Goal: Task Accomplishment & Management: Complete application form

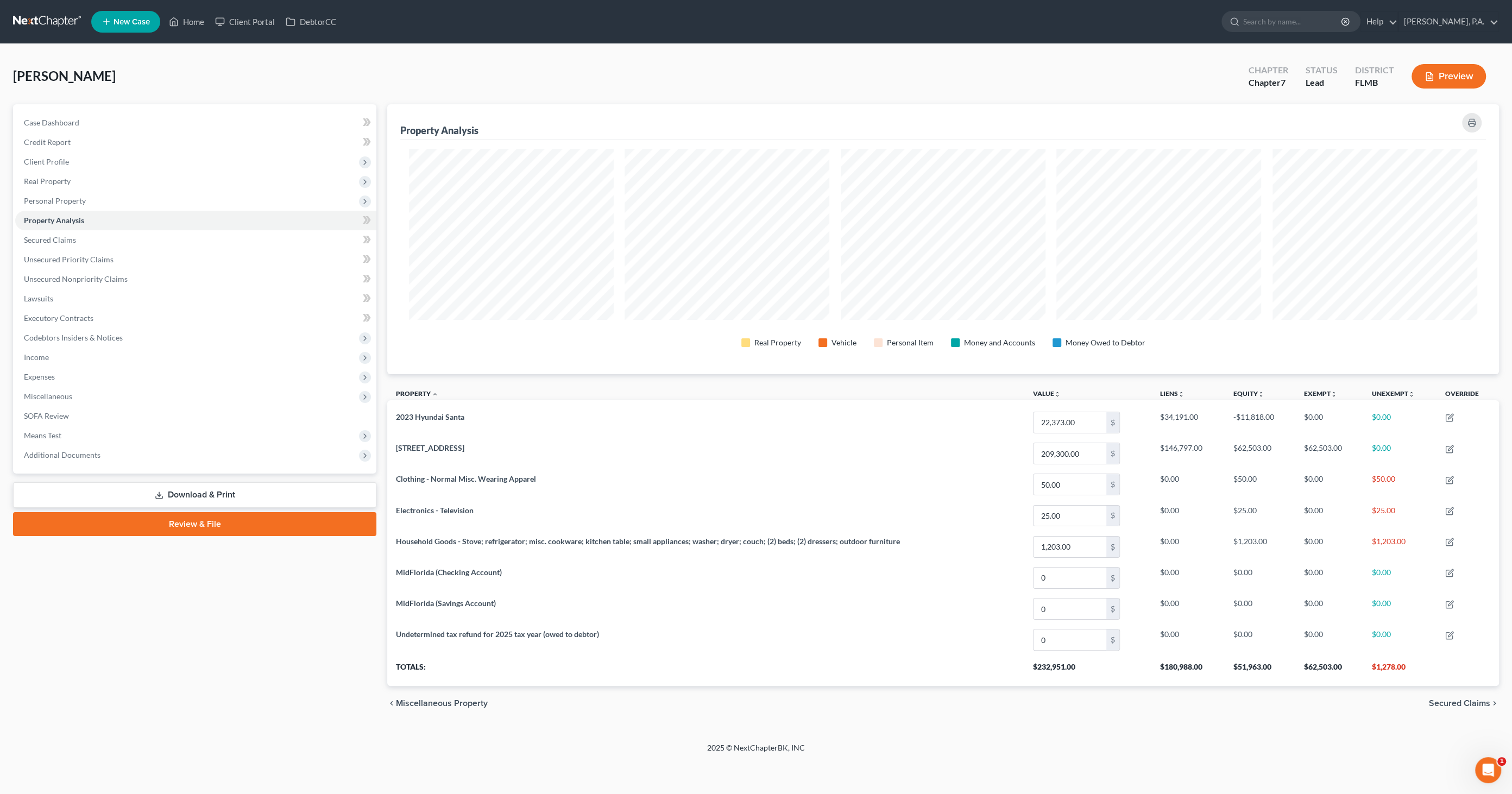
click at [214, 524] on link "Review & File" at bounding box center [194, 524] width 363 height 24
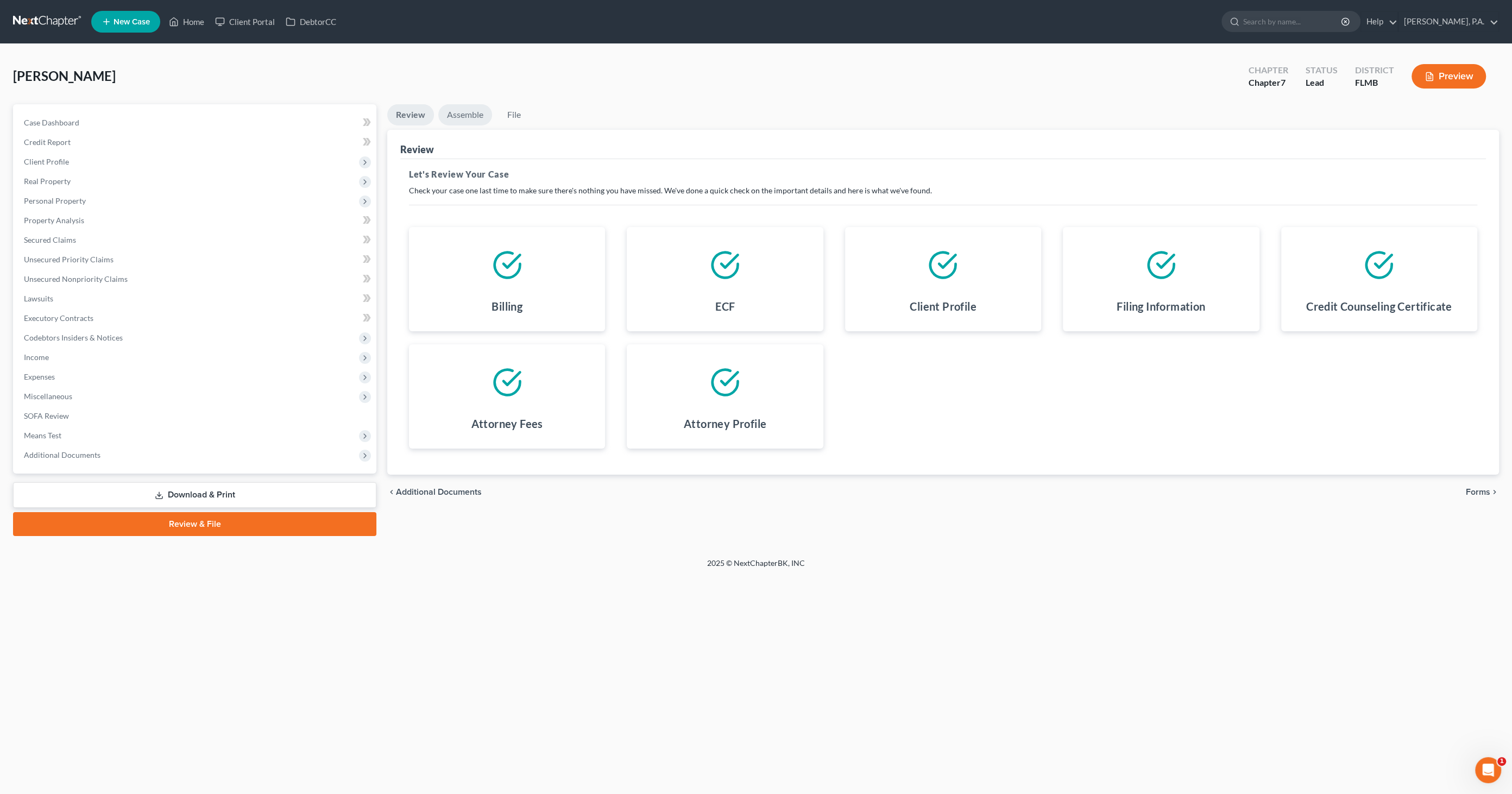
click at [468, 117] on link "Assemble" at bounding box center [465, 115] width 54 height 21
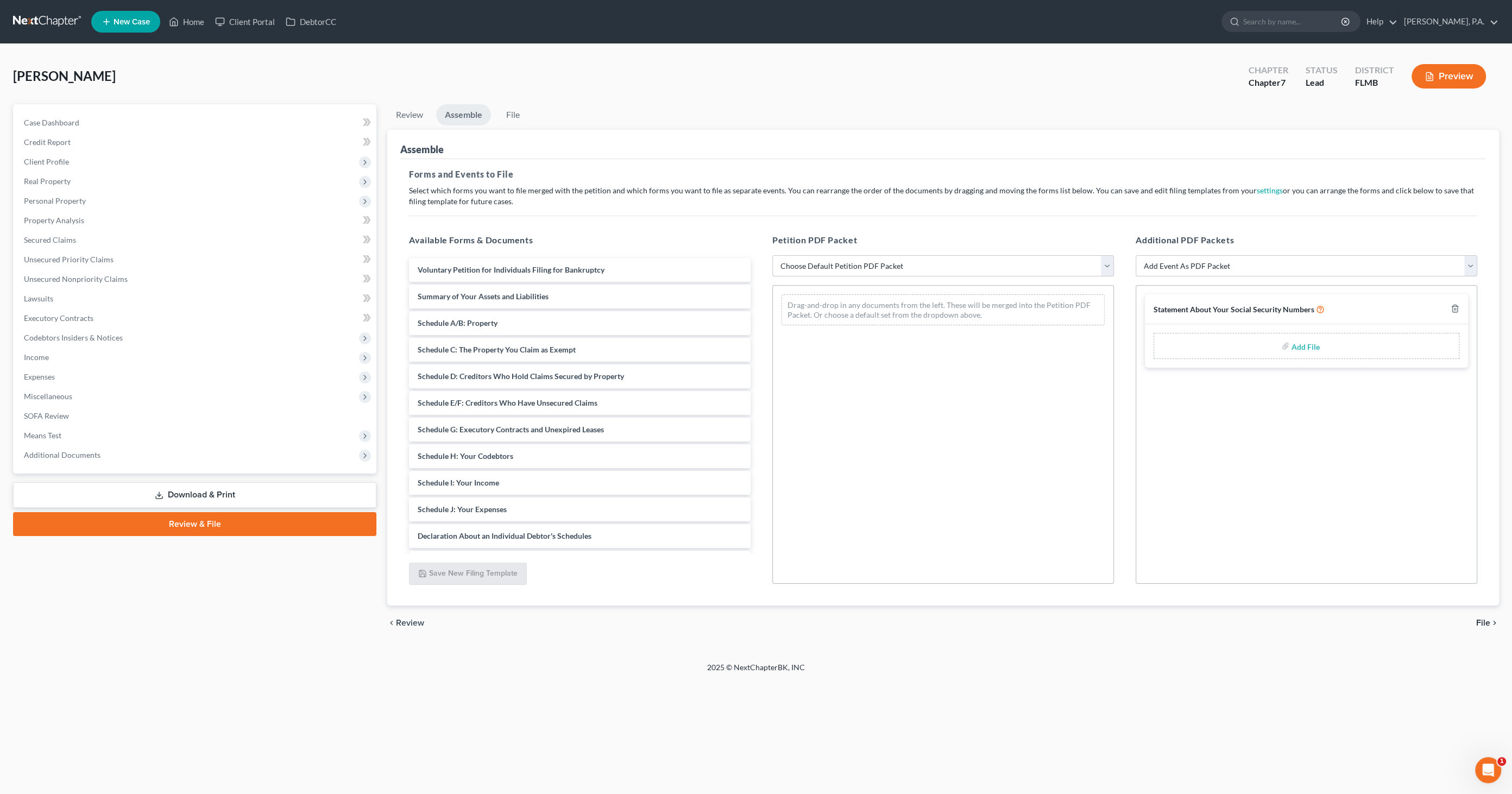
click at [886, 264] on select "Choose Default Petition PDF Packet Complete Bankruptcy Petition (all forms and …" at bounding box center [943, 265] width 341 height 22
select select "1"
click at [772, 255] on select "Choose Default Petition PDF Packet Complete Bankruptcy Petition (all forms and …" at bounding box center [943, 265] width 341 height 22
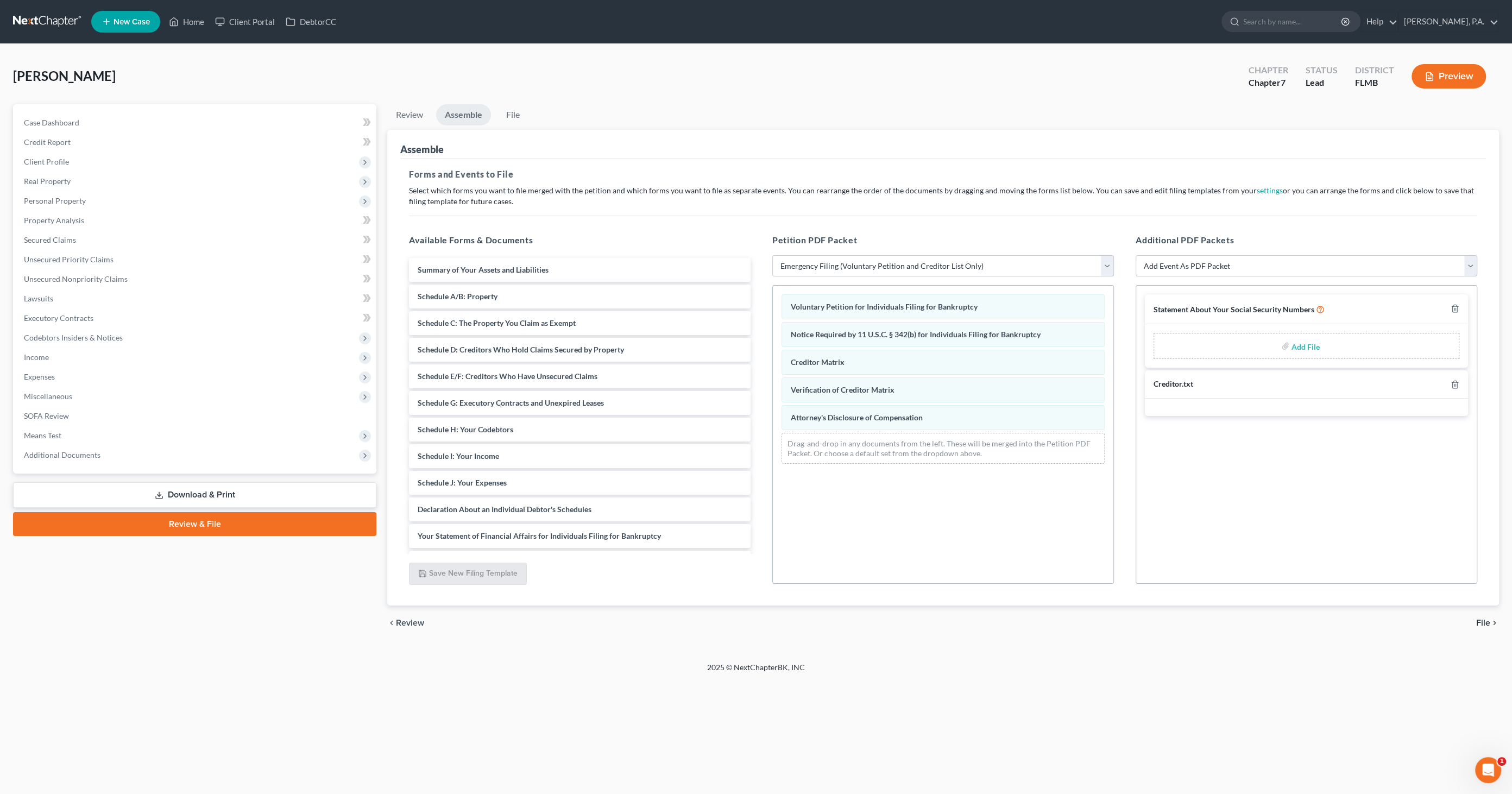
click at [1484, 619] on span "File" at bounding box center [1483, 623] width 14 height 9
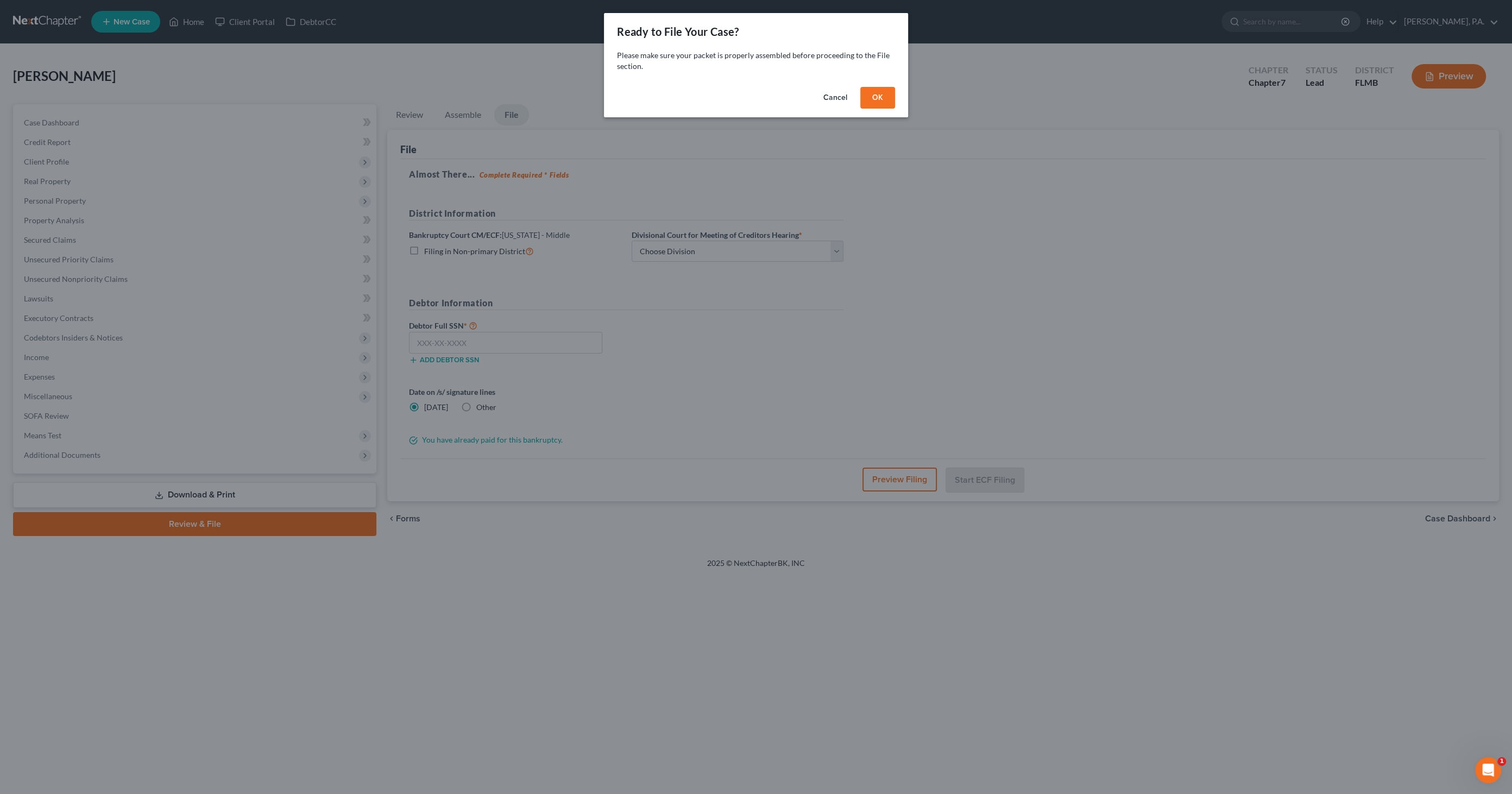
click at [885, 88] on button "OK" at bounding box center [877, 98] width 35 height 22
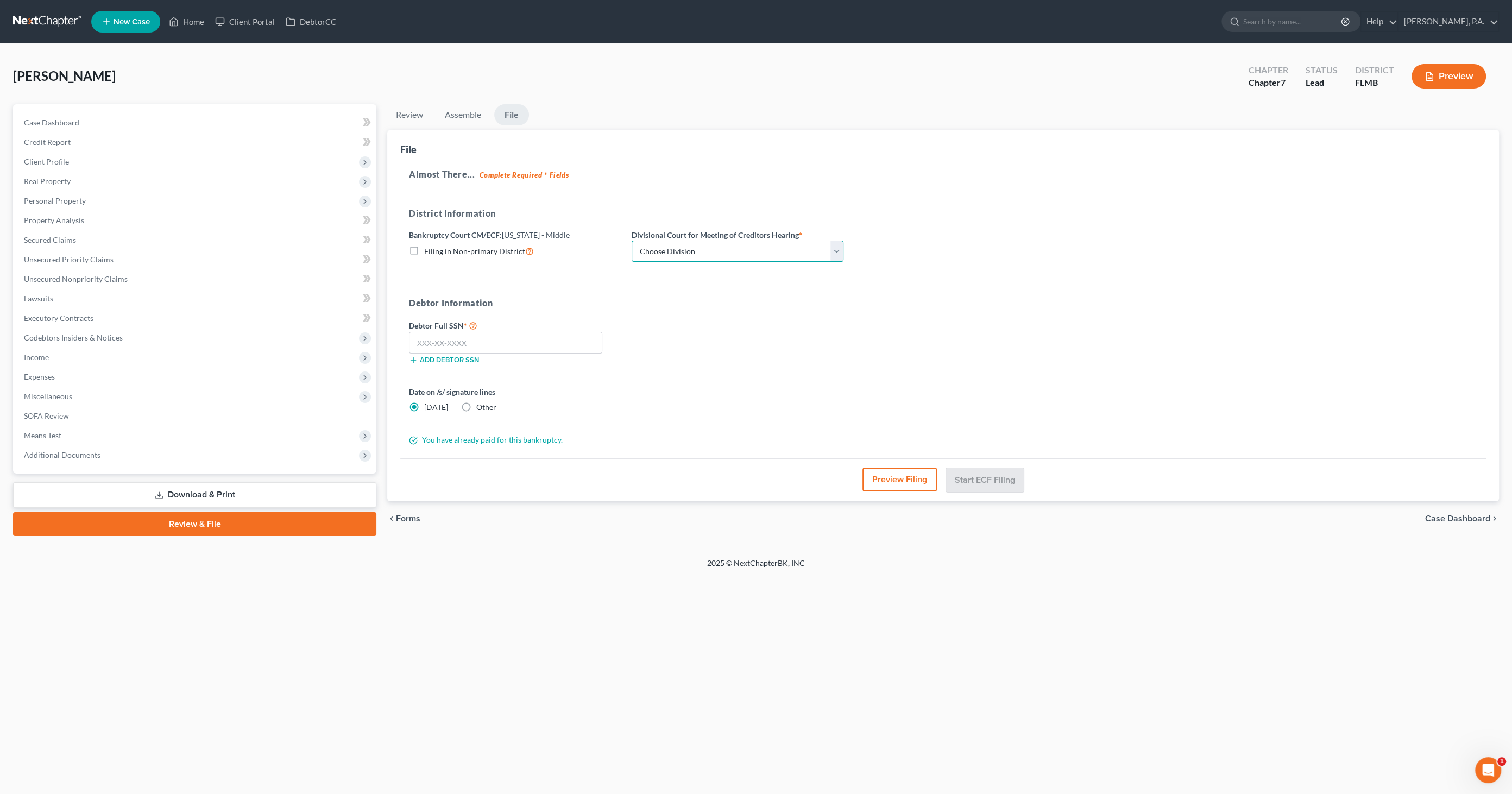
click at [716, 246] on select "Choose Division [GEOGRAPHIC_DATA][PERSON_NAME] [GEOGRAPHIC_DATA] [GEOGRAPHIC_DA…" at bounding box center [737, 251] width 212 height 22
select select "3"
click at [632, 241] on select "Choose Division [GEOGRAPHIC_DATA][PERSON_NAME] [GEOGRAPHIC_DATA] [GEOGRAPHIC_DA…" at bounding box center [737, 251] width 212 height 22
click at [534, 334] on input "text" at bounding box center [505, 342] width 193 height 22
type input "261-71-3241"
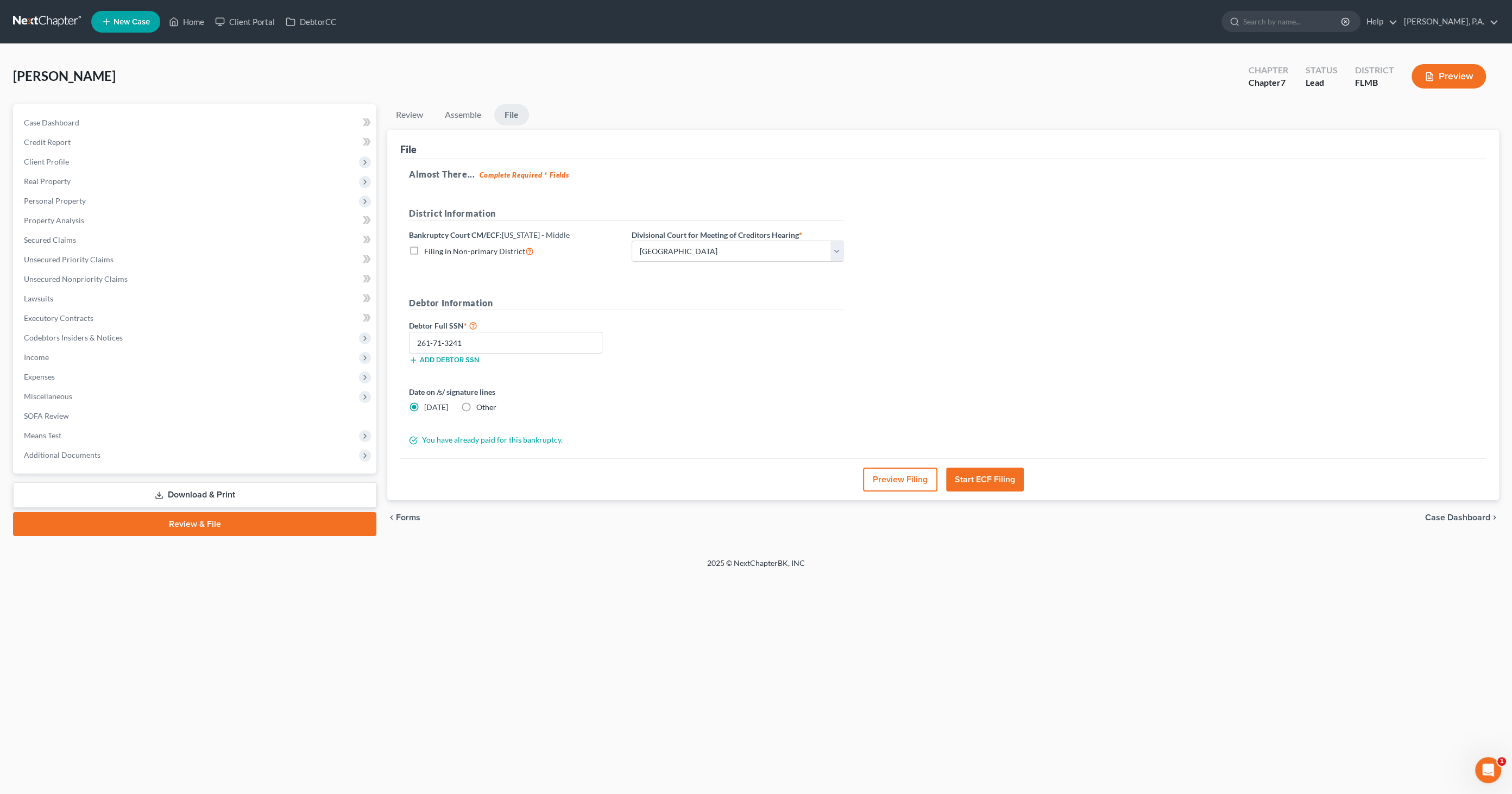
click at [906, 478] on button "Preview Filing" at bounding box center [900, 479] width 74 height 24
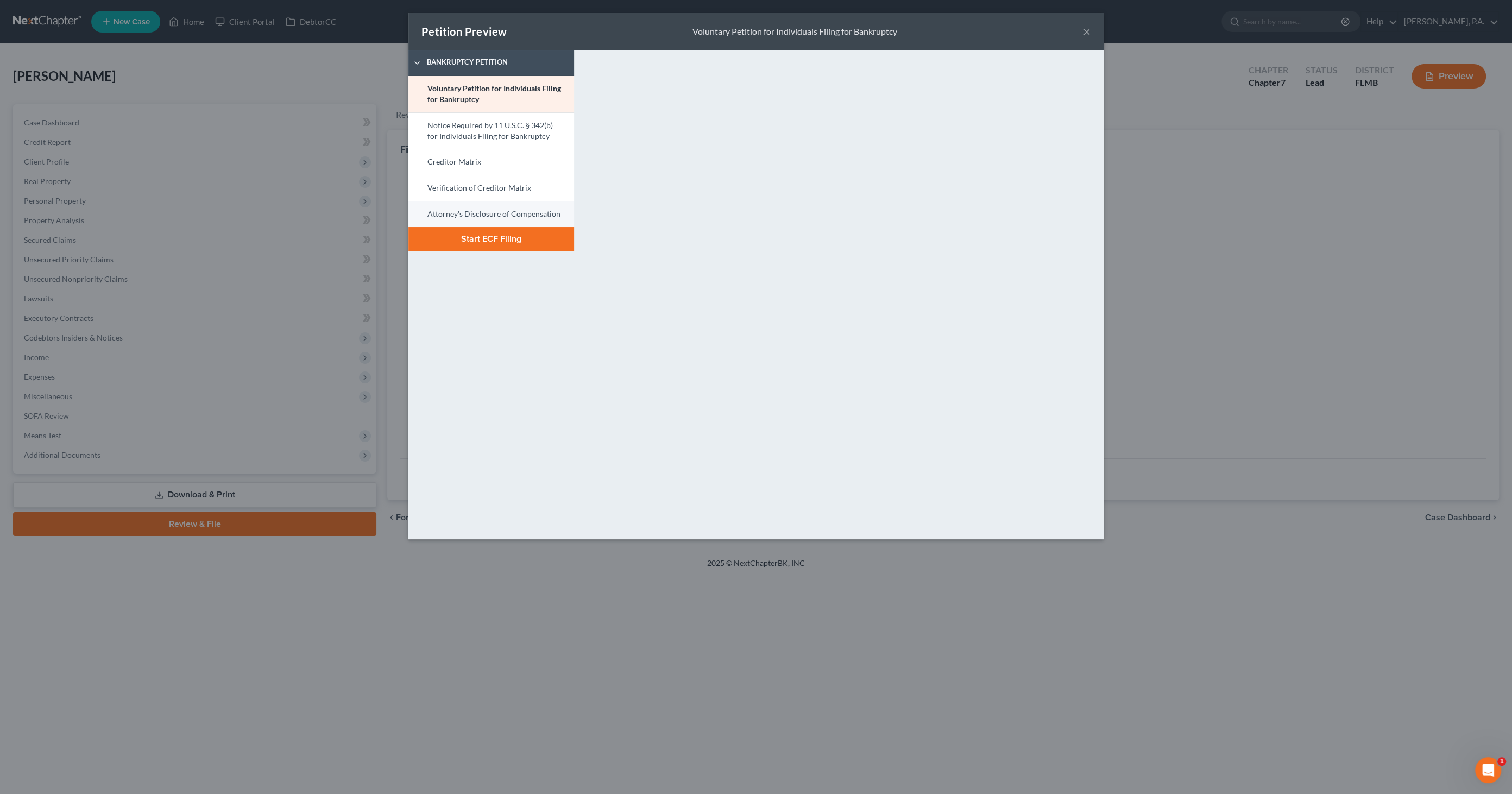
click at [485, 212] on link "Attorney's Disclosure of Compensation" at bounding box center [491, 214] width 165 height 26
click at [506, 241] on button "Start ECF Filing" at bounding box center [491, 239] width 165 height 24
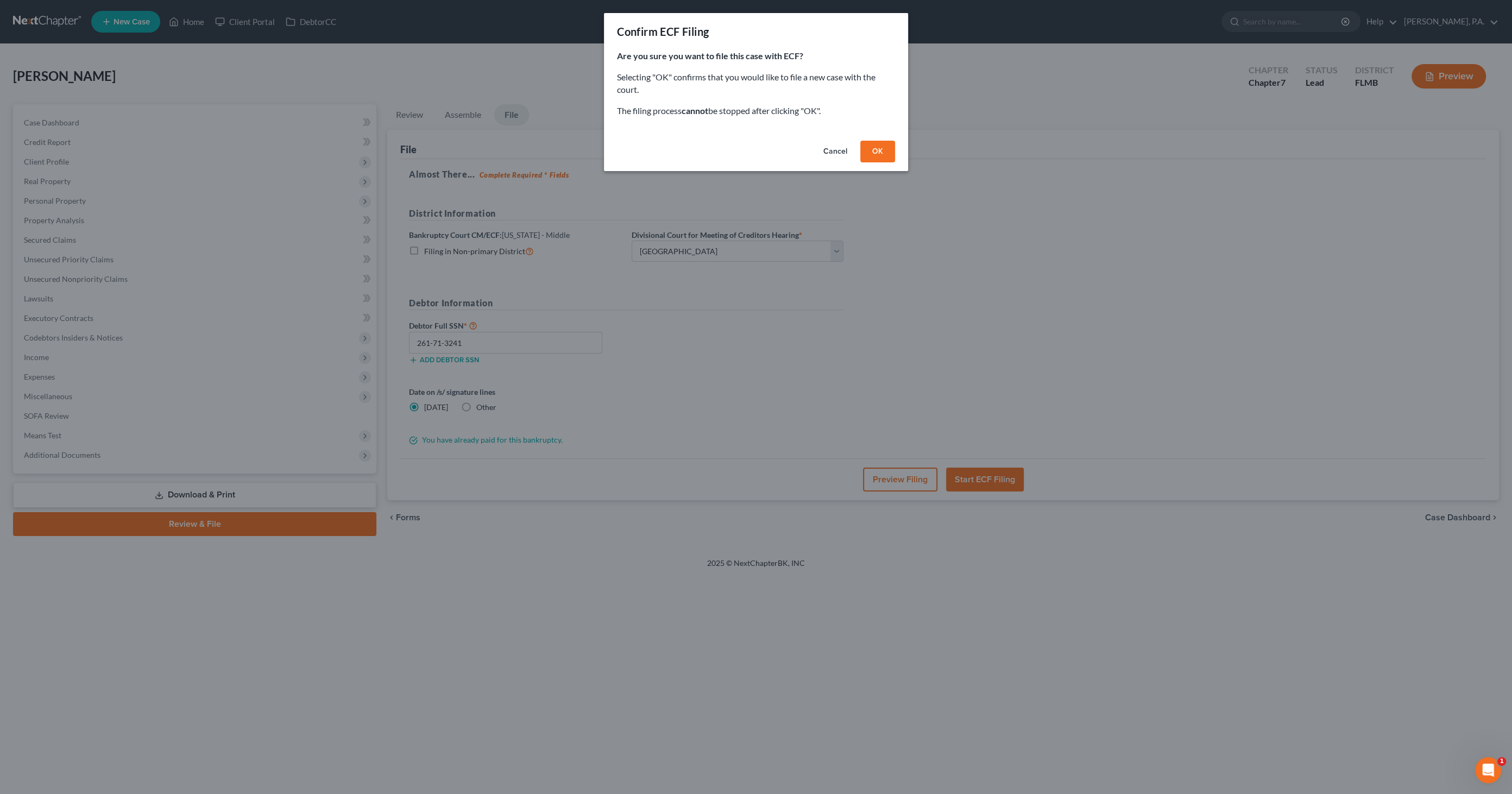
click at [885, 153] on button "OK" at bounding box center [877, 151] width 35 height 22
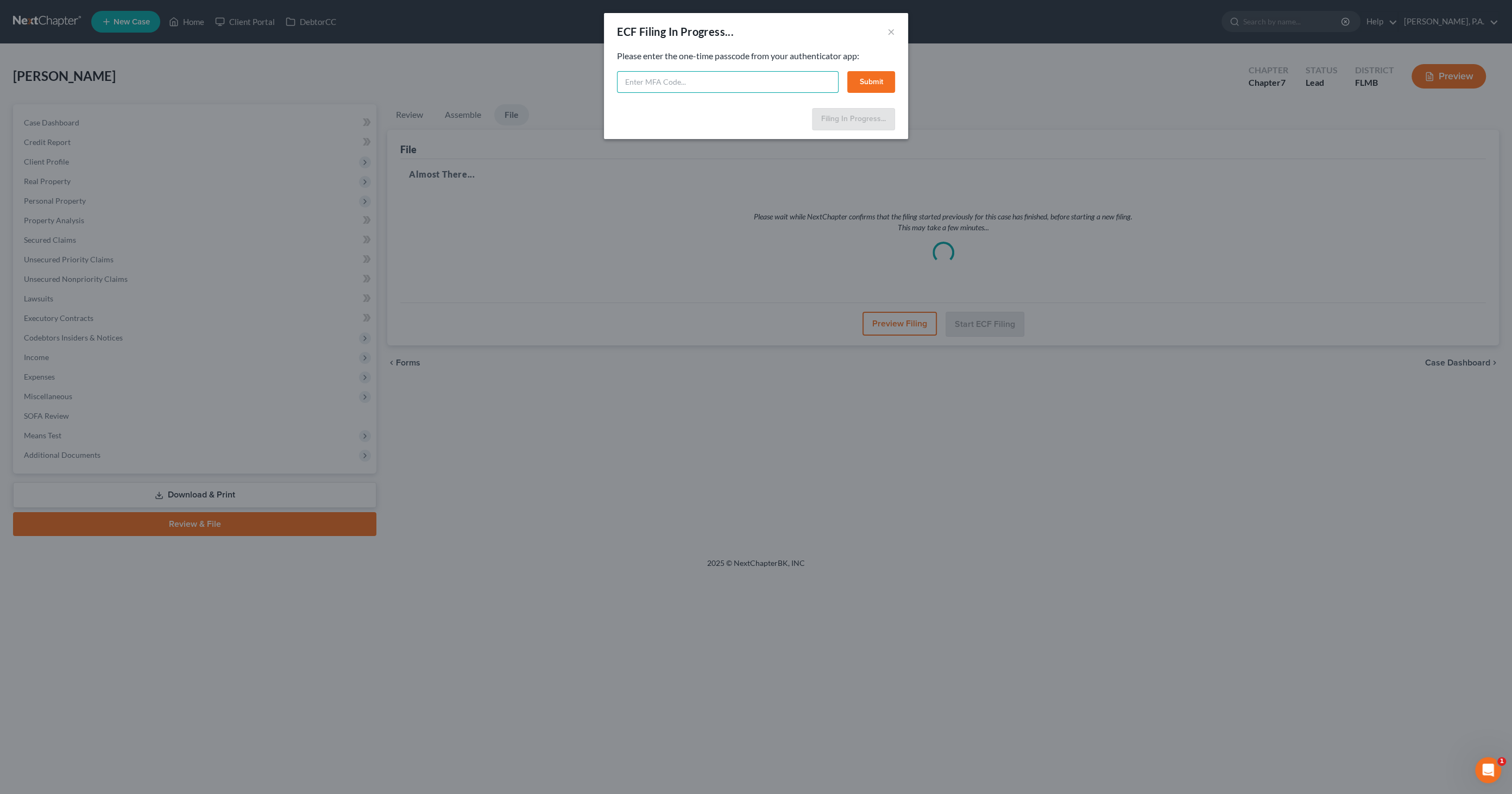
click at [748, 77] on input "text" at bounding box center [727, 81] width 222 height 22
type input "370053"
click at [877, 77] on button "Submit" at bounding box center [871, 81] width 48 height 22
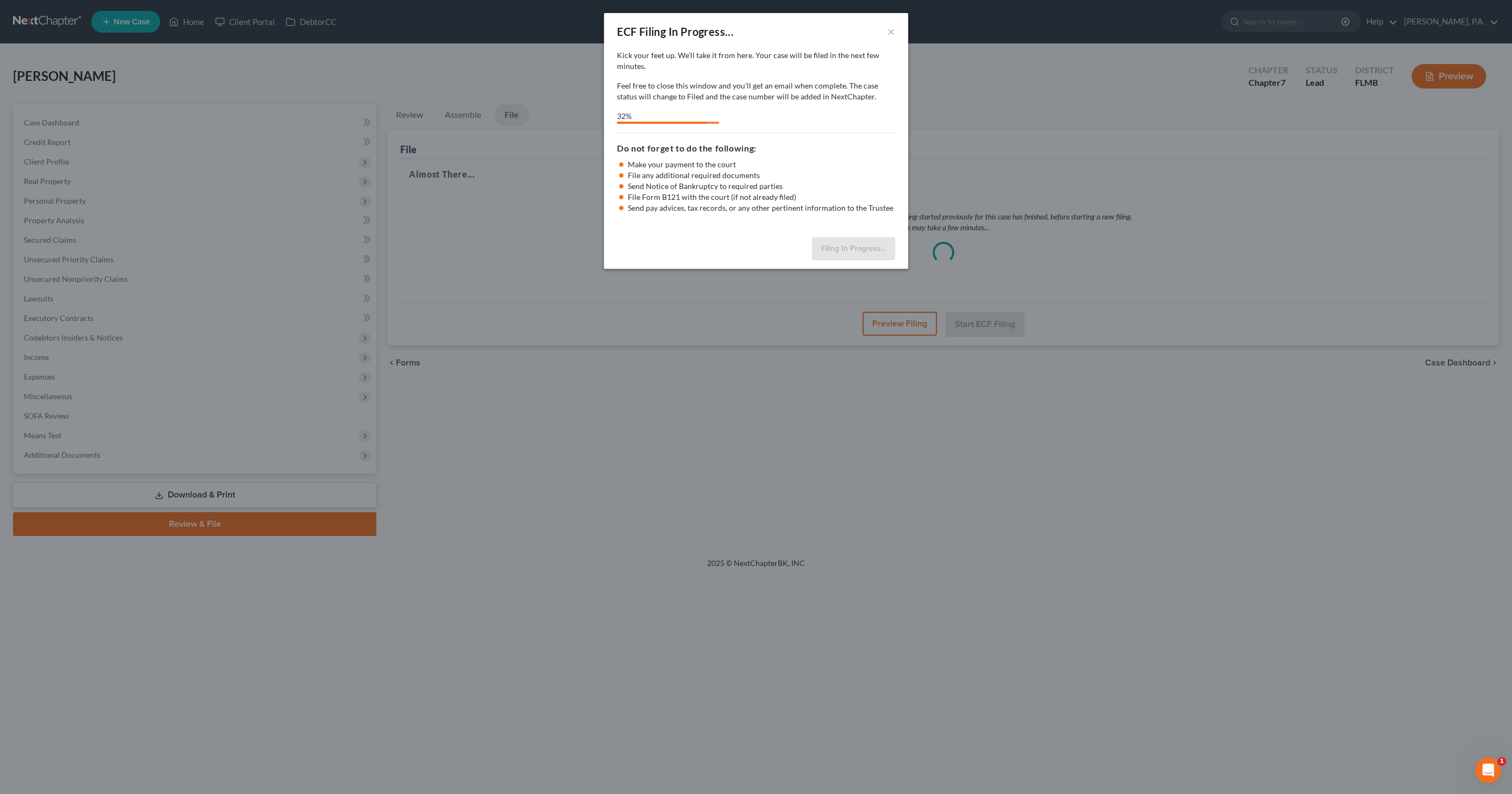
select select "3"
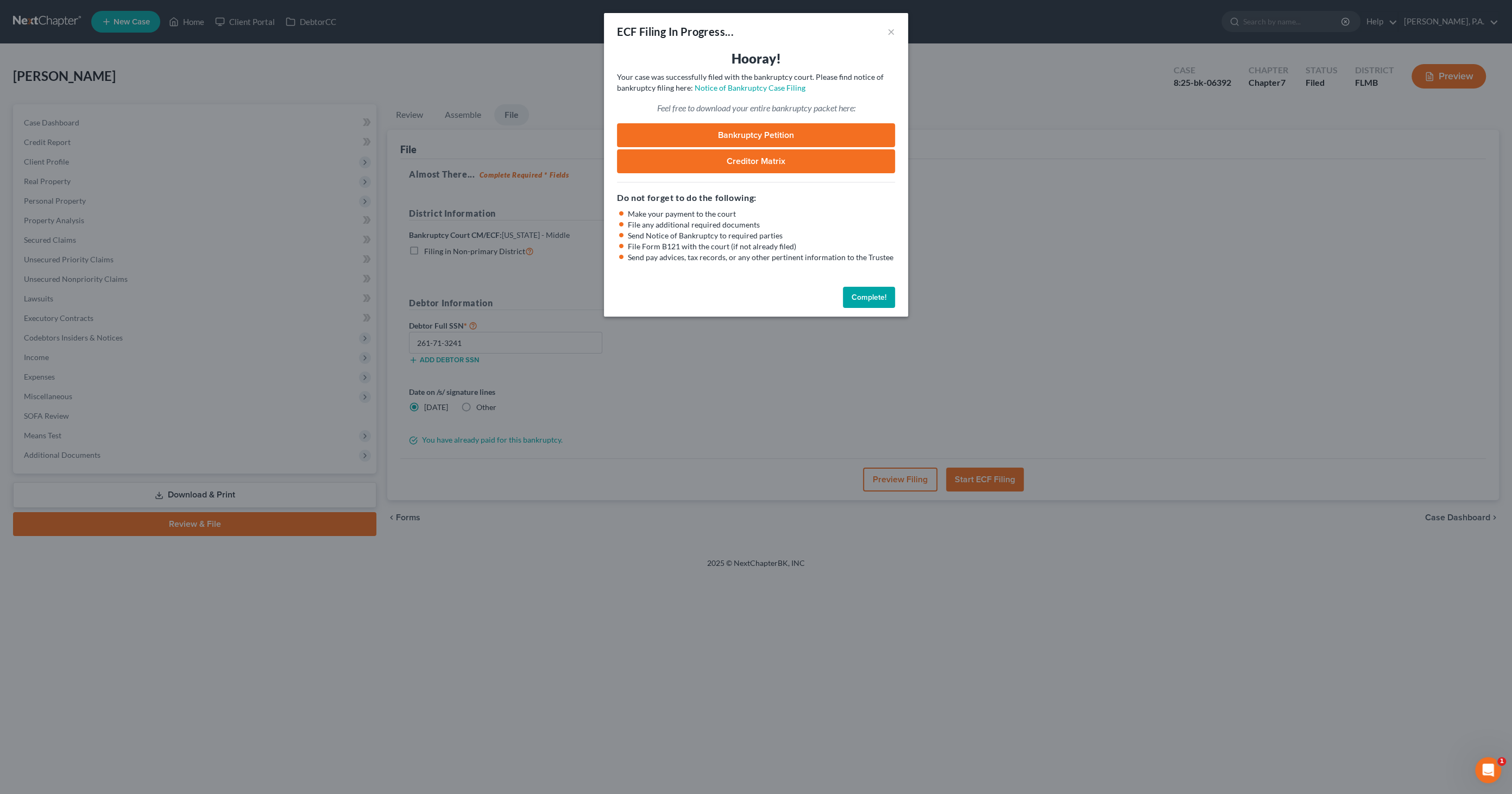
click at [785, 128] on link "Bankruptcy Petition" at bounding box center [756, 135] width 278 height 24
click at [857, 292] on button "Complete!" at bounding box center [869, 297] width 52 height 22
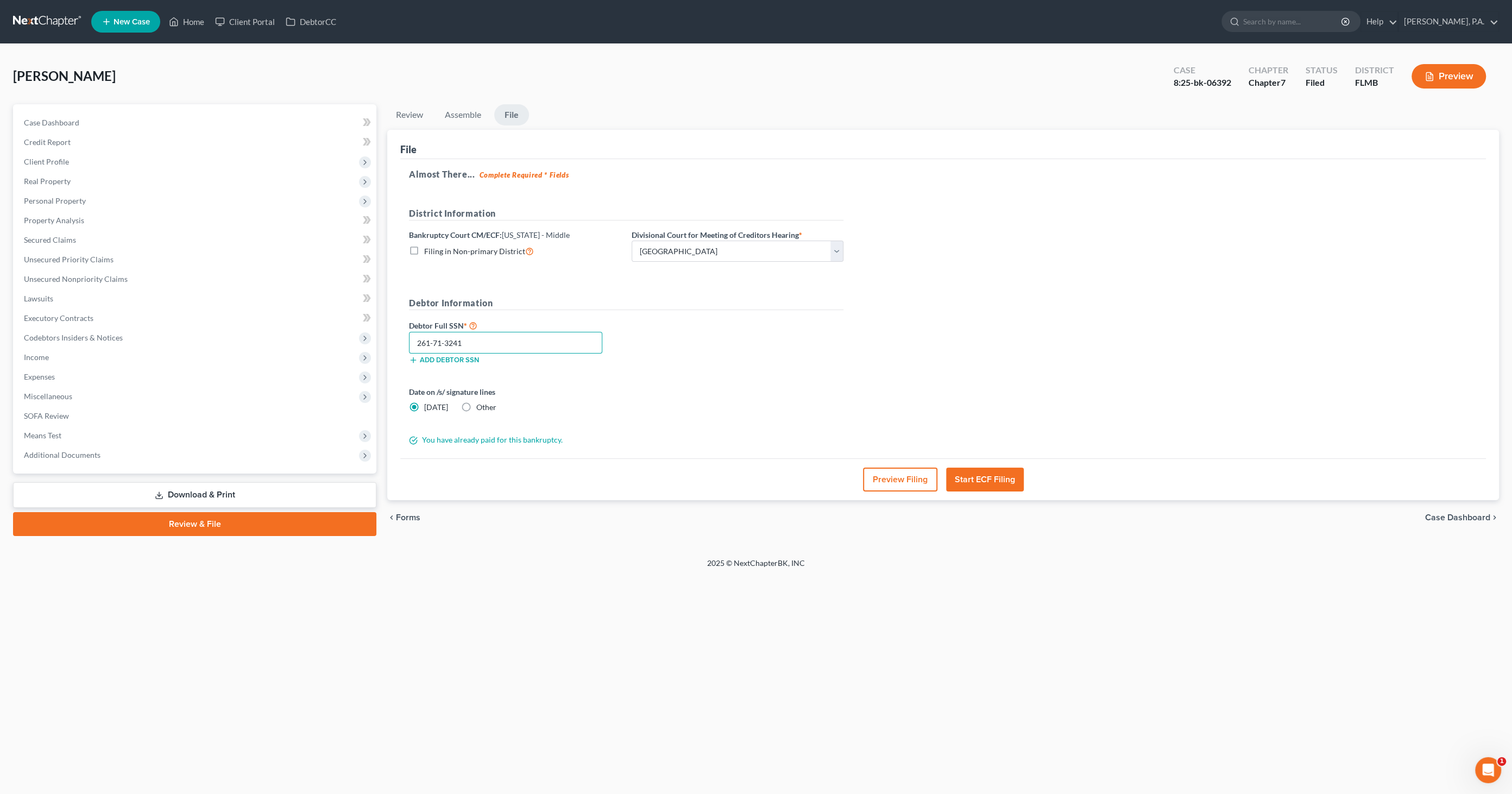
drag, startPoint x: 487, startPoint y: 344, endPoint x: 396, endPoint y: 339, distance: 91.1
click at [396, 339] on div "File Almost There... Complete Required * Fields District Information Bankruptcy…" at bounding box center [943, 315] width 1111 height 371
click at [1460, 516] on span "Case Dashboard" at bounding box center [1458, 517] width 65 height 9
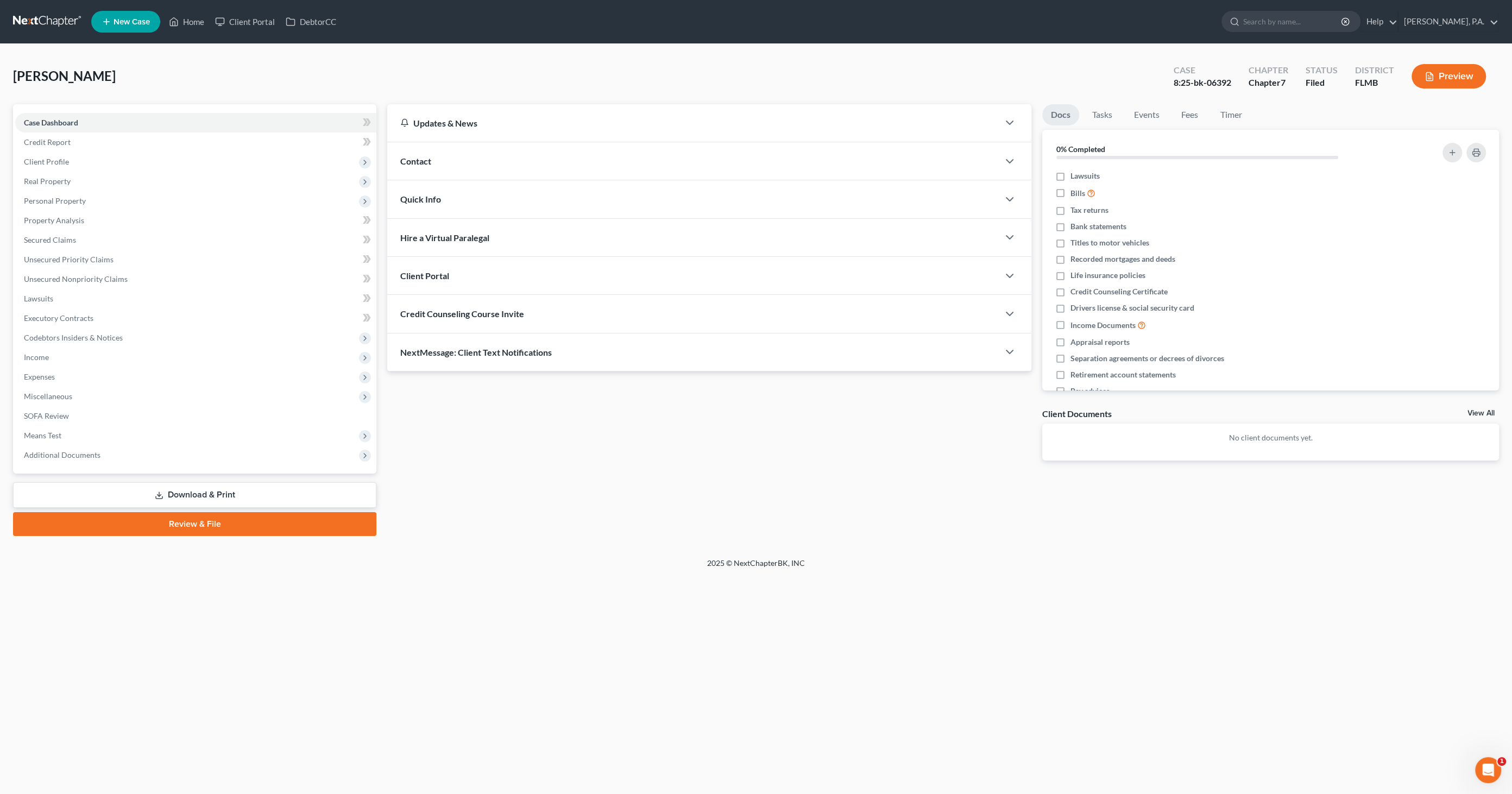
click at [164, 485] on link "Download & Print" at bounding box center [194, 495] width 363 height 25
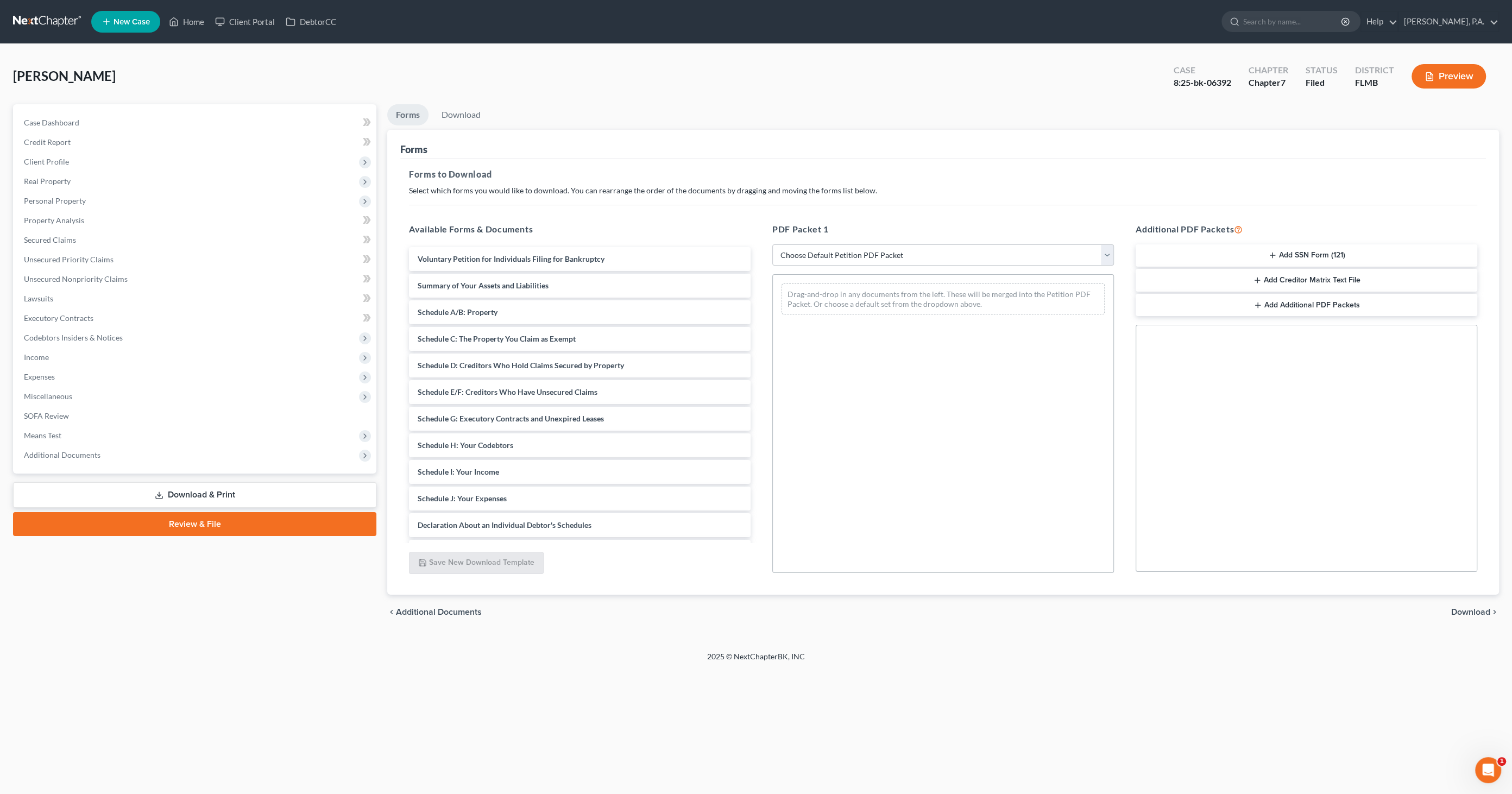
click at [1319, 253] on button "Add SSN Form (121)" at bounding box center [1306, 256] width 341 height 23
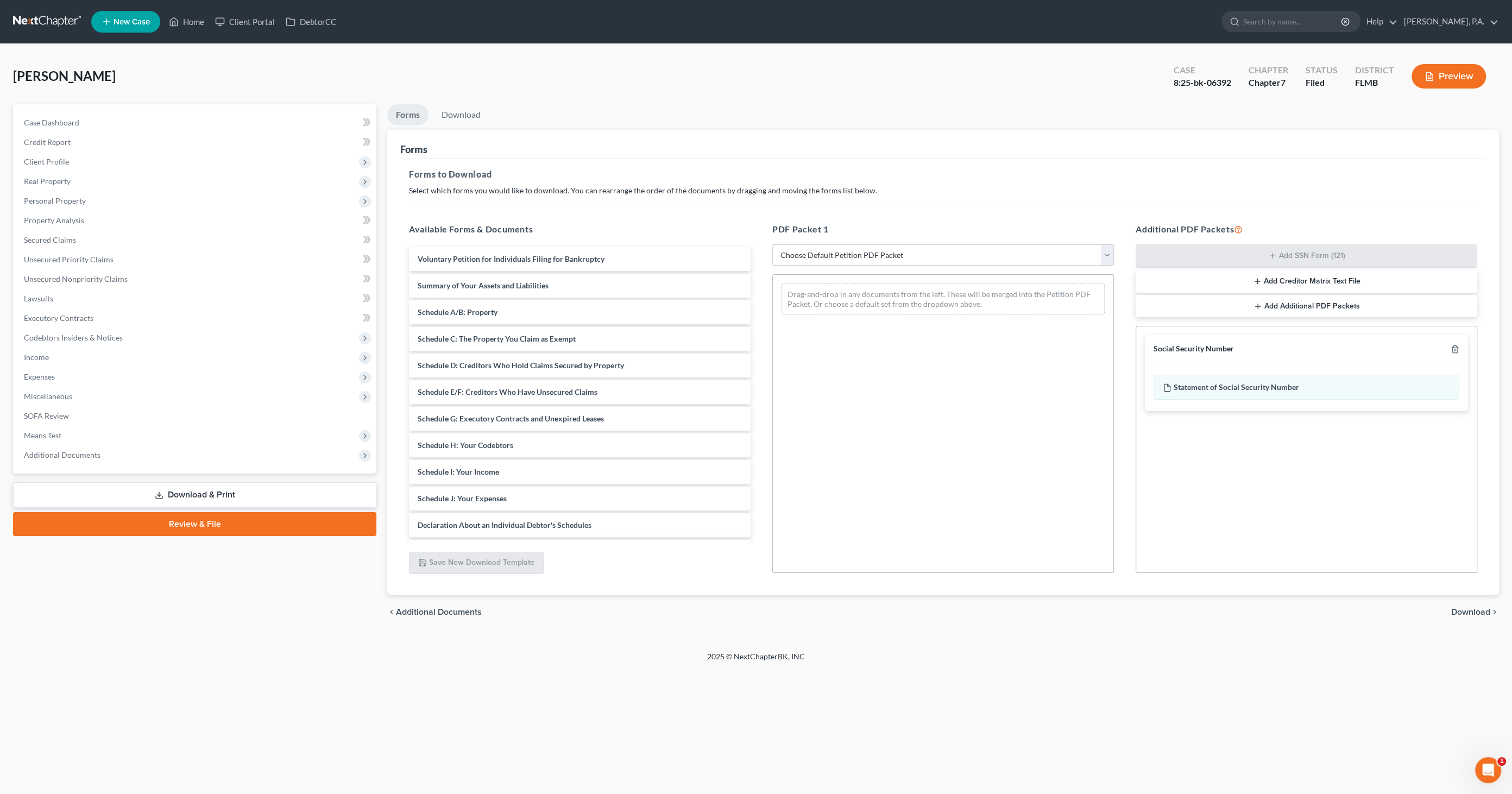
click at [1461, 610] on span "Download" at bounding box center [1470, 612] width 39 height 9
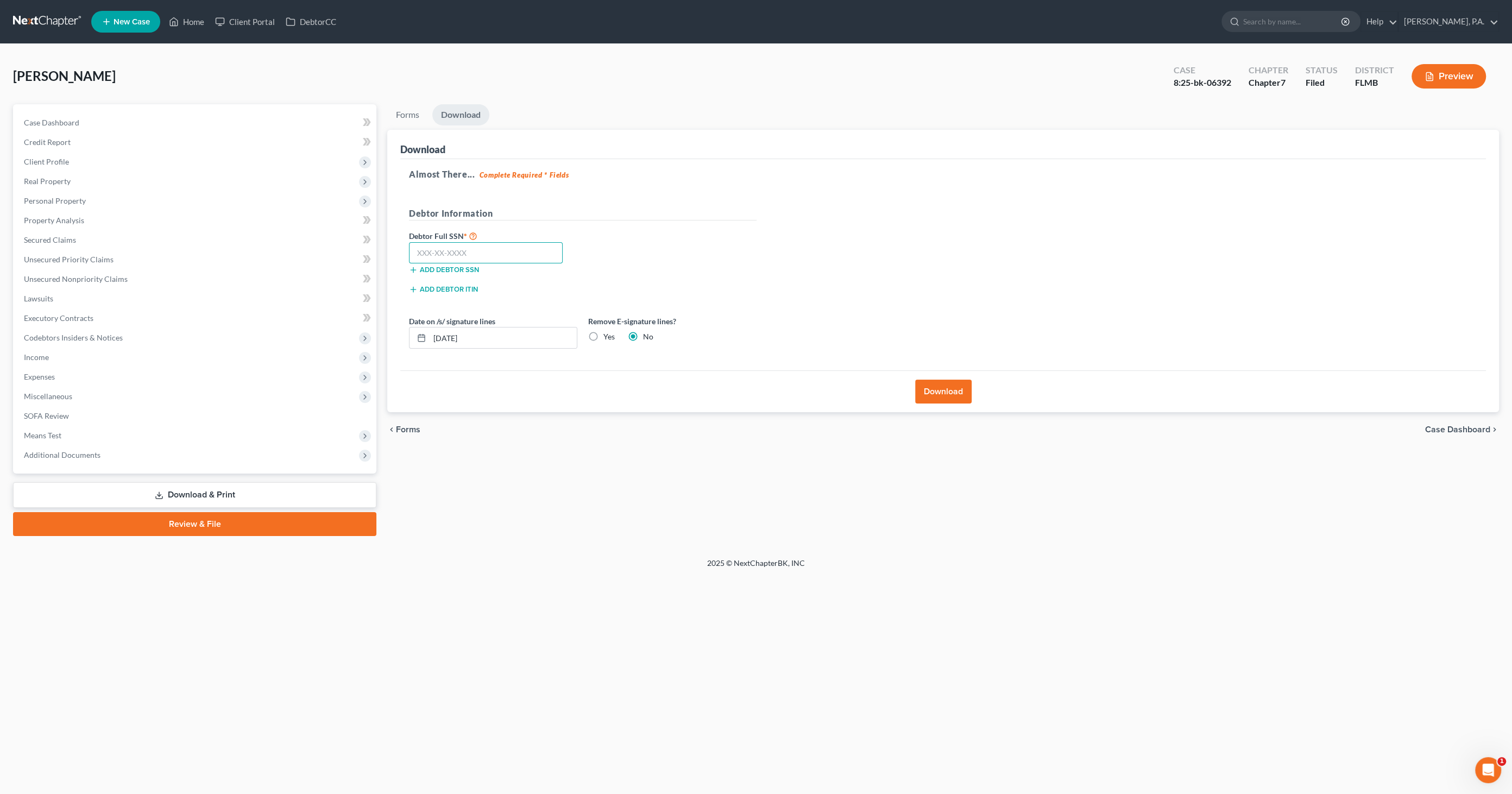
click at [519, 256] on input "text" at bounding box center [485, 253] width 154 height 22
paste input "261-71-3241"
type input "261-71-3241"
click at [940, 390] on button "Download" at bounding box center [943, 391] width 56 height 24
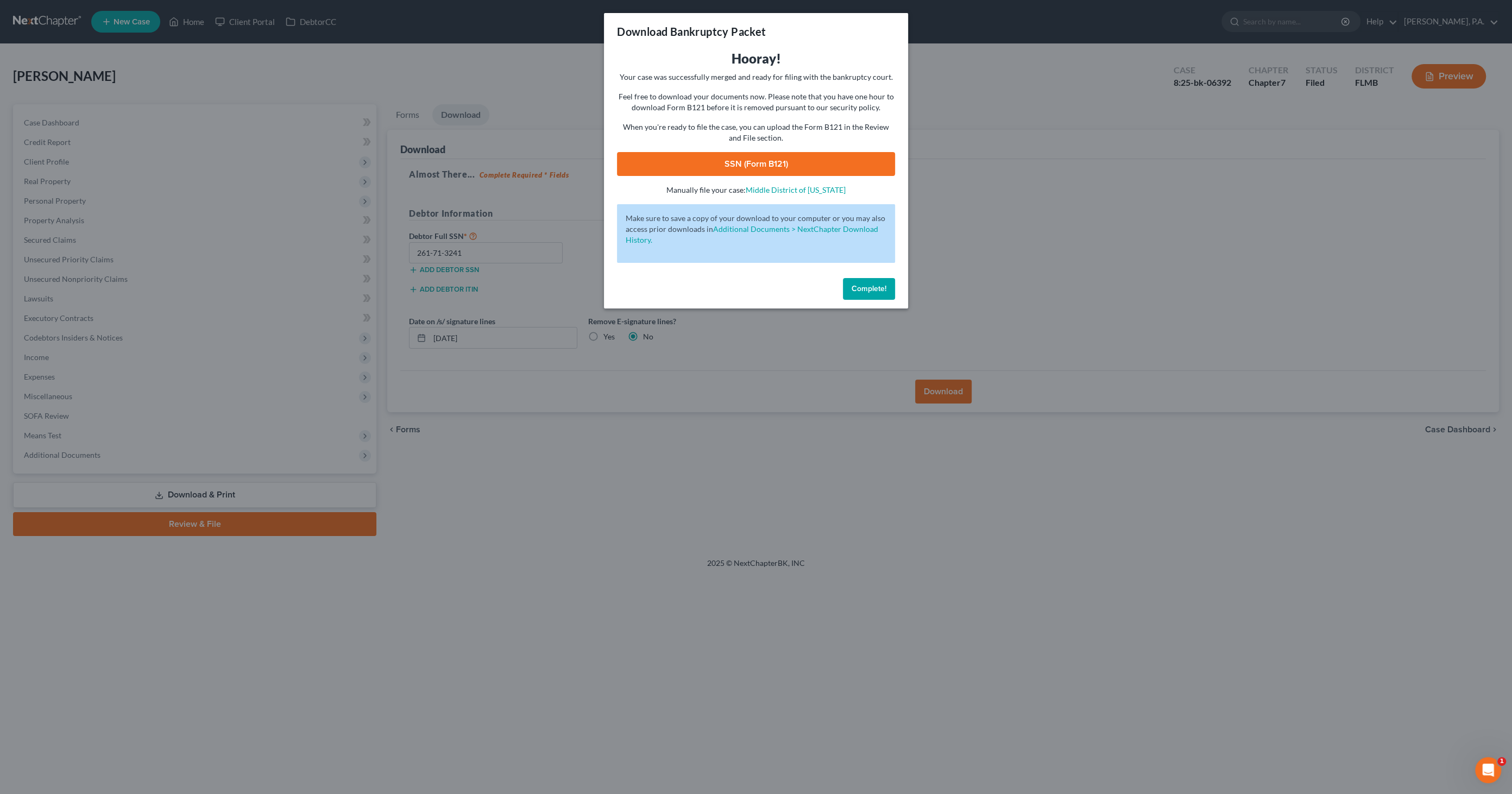
click at [764, 165] on link "SSN (Form B121)" at bounding box center [756, 164] width 278 height 24
click at [875, 295] on button "Complete!" at bounding box center [869, 288] width 52 height 22
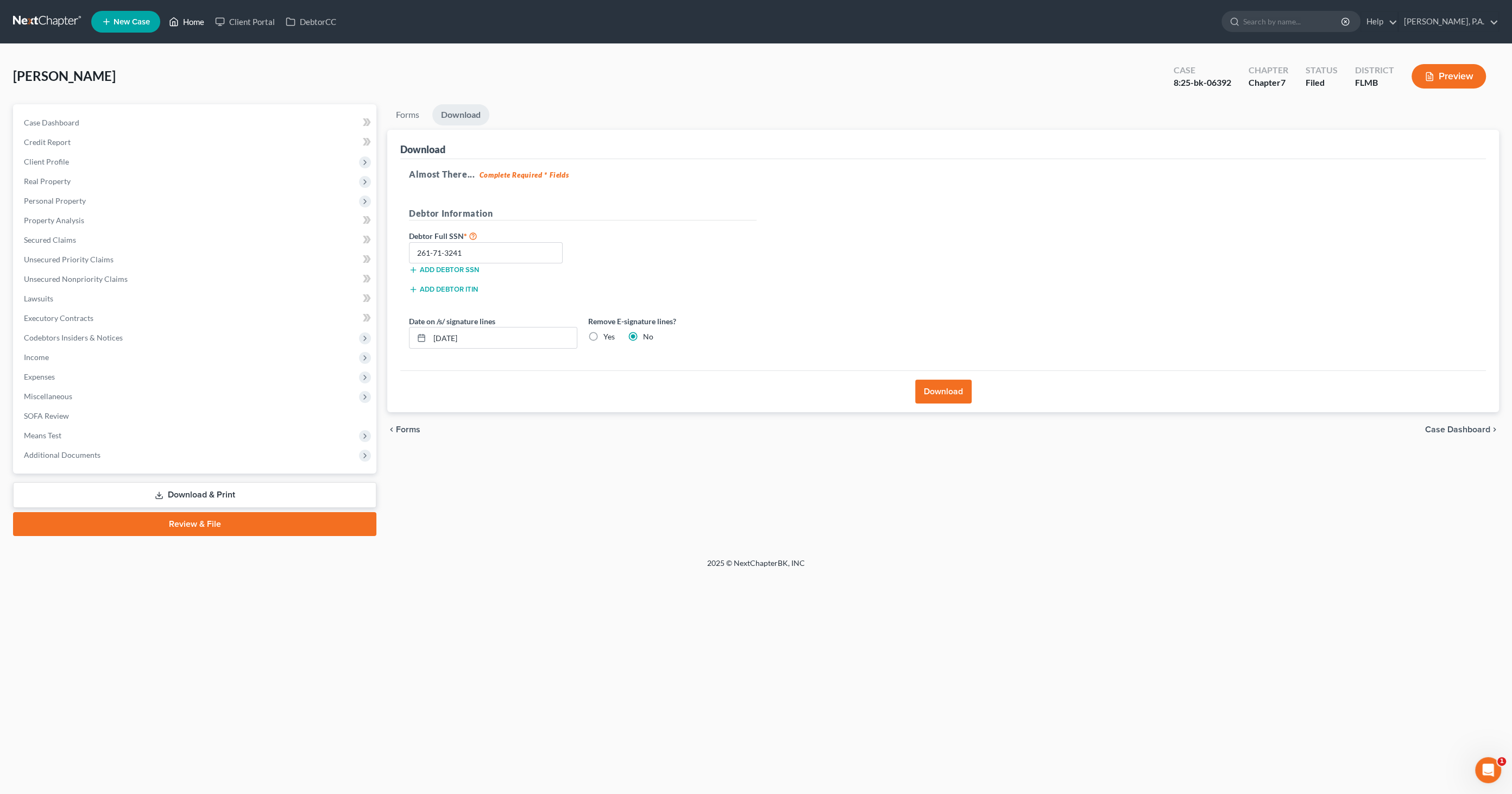
click at [191, 23] on link "Home" at bounding box center [186, 22] width 46 height 20
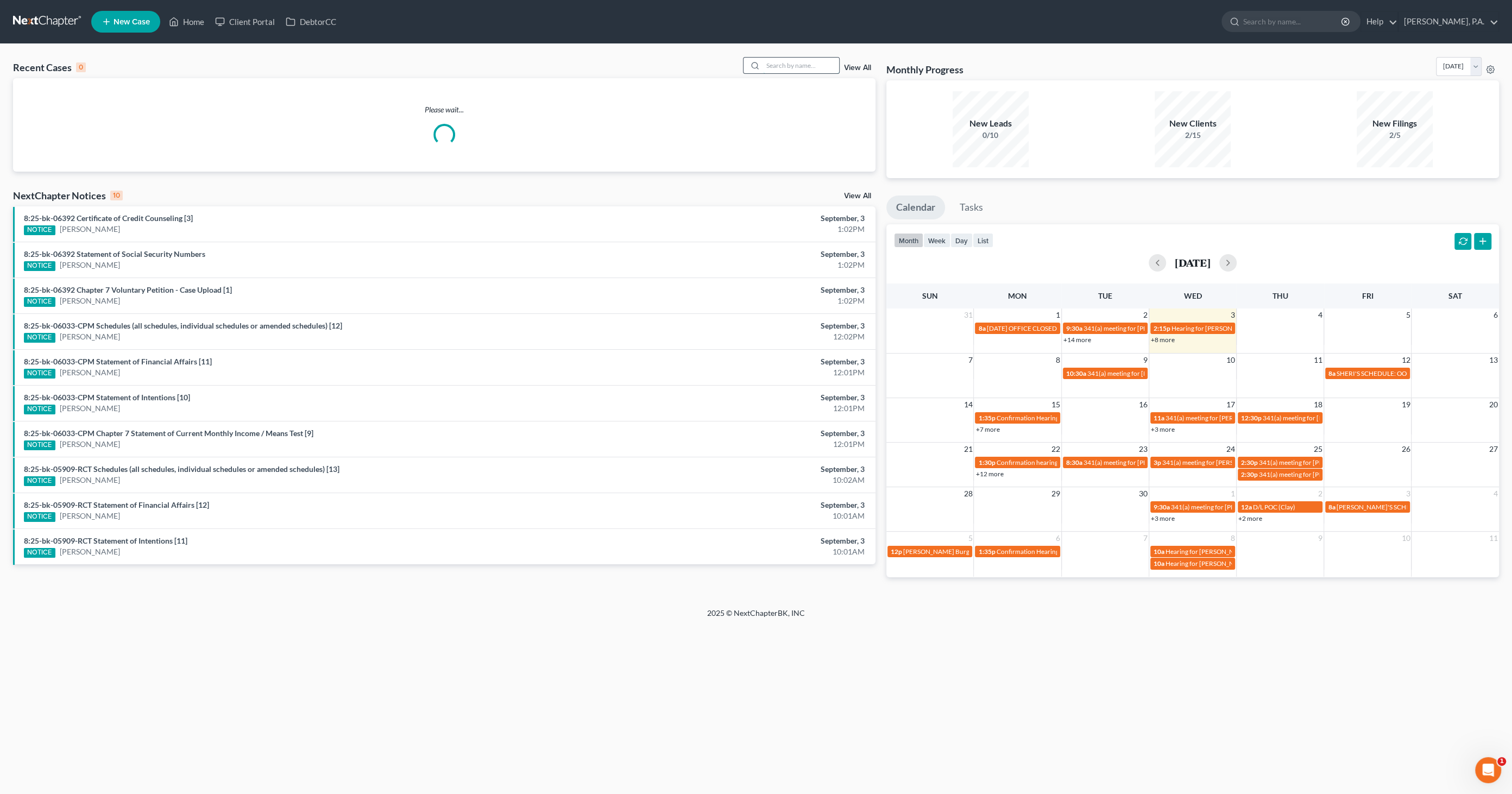
click at [804, 62] on input "search" at bounding box center [801, 65] width 76 height 16
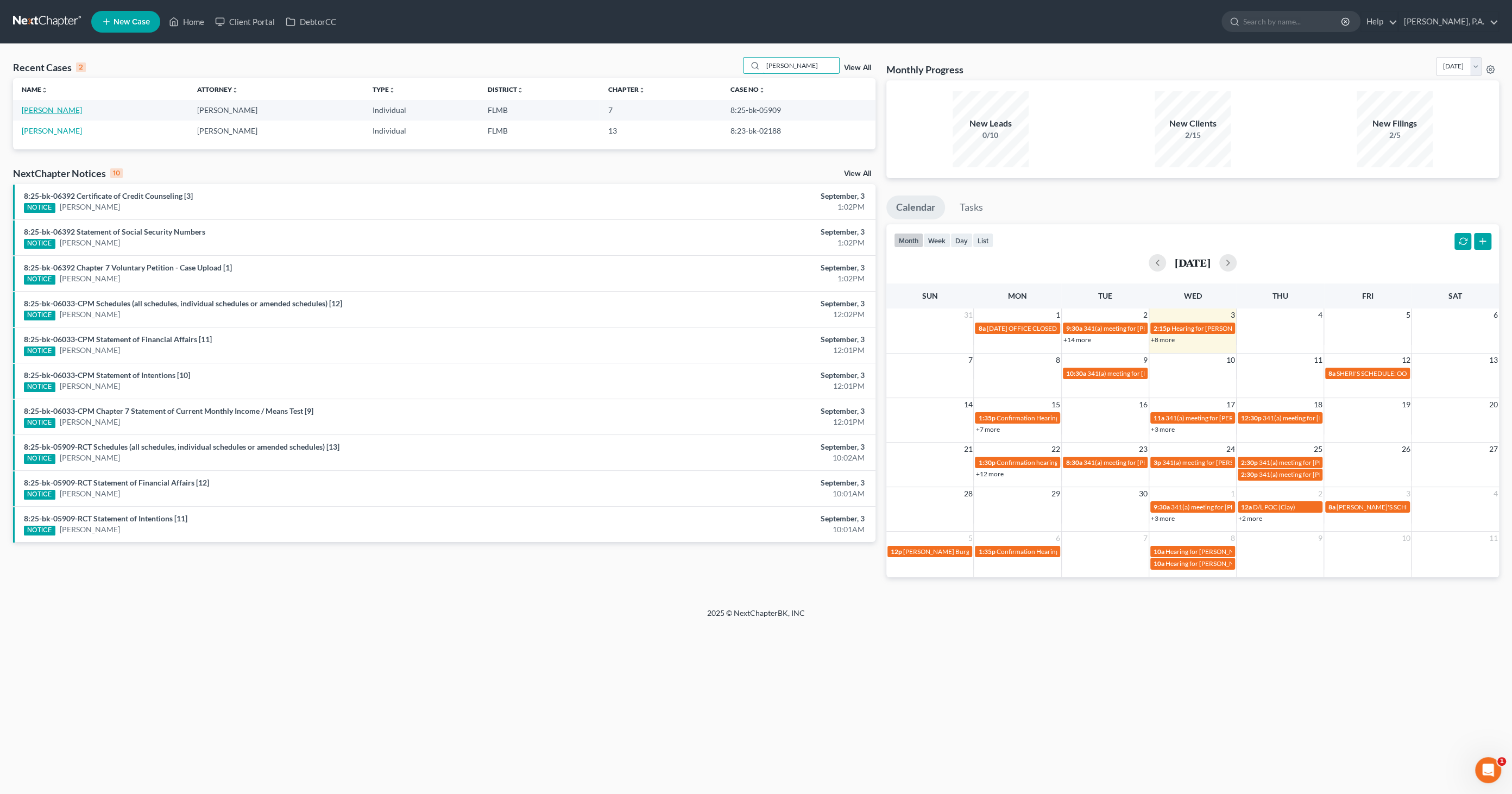
type input "[PERSON_NAME]"
click at [57, 109] on link "[PERSON_NAME]" at bounding box center [52, 110] width 61 height 9
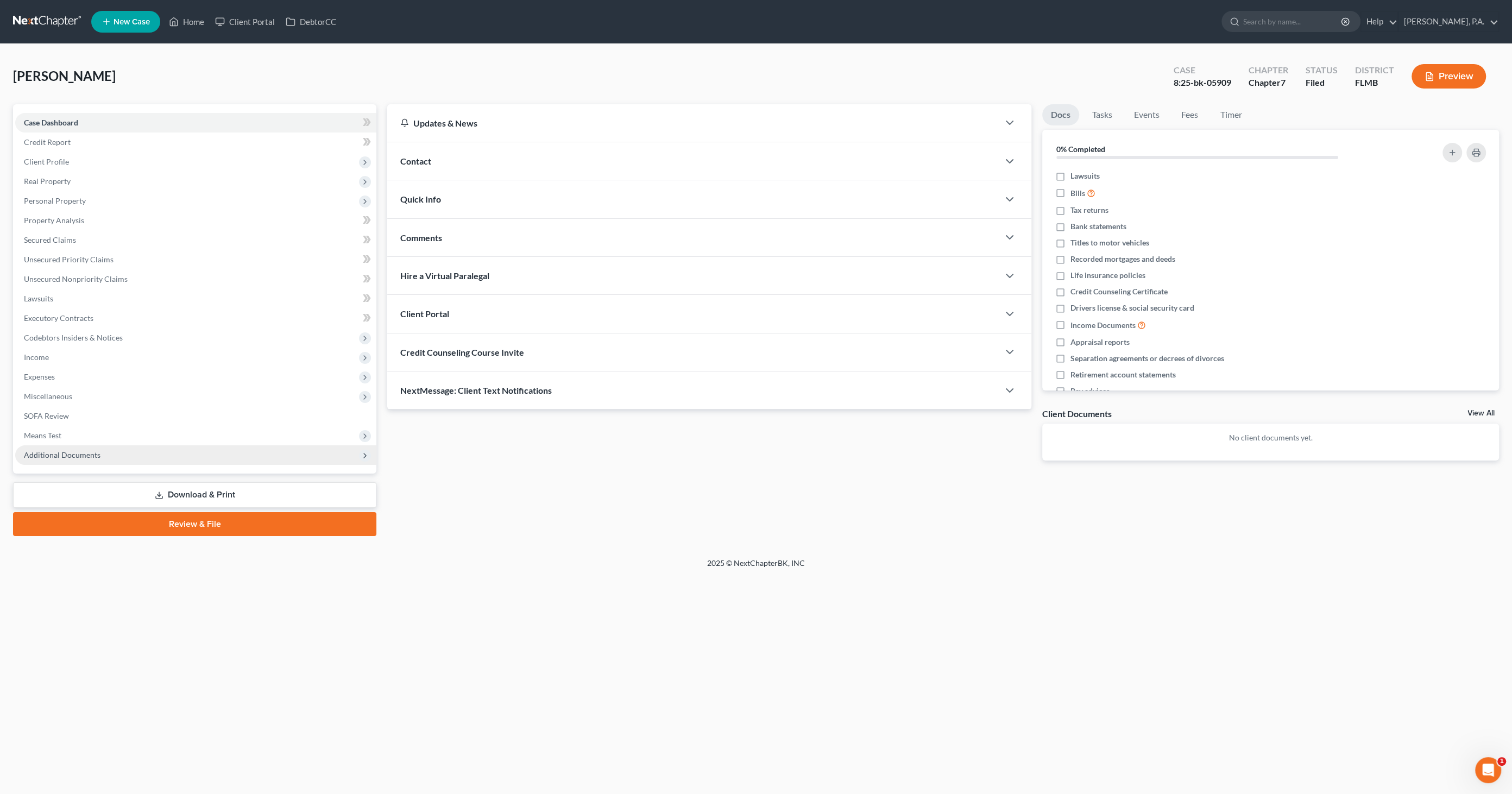
click at [93, 454] on span "Additional Documents" at bounding box center [62, 454] width 77 height 9
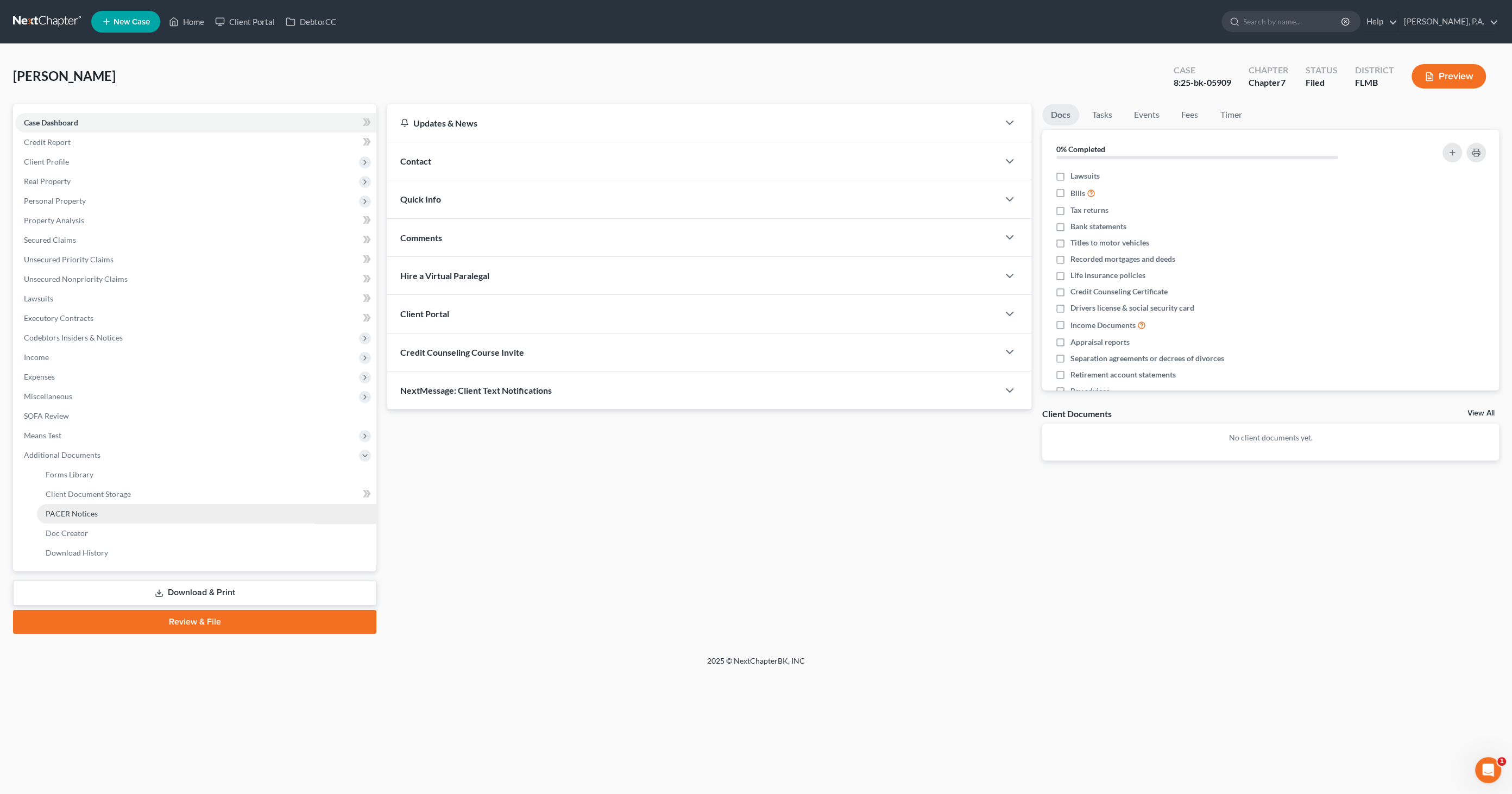
click at [83, 512] on span "PACER Notices" at bounding box center [72, 513] width 52 height 9
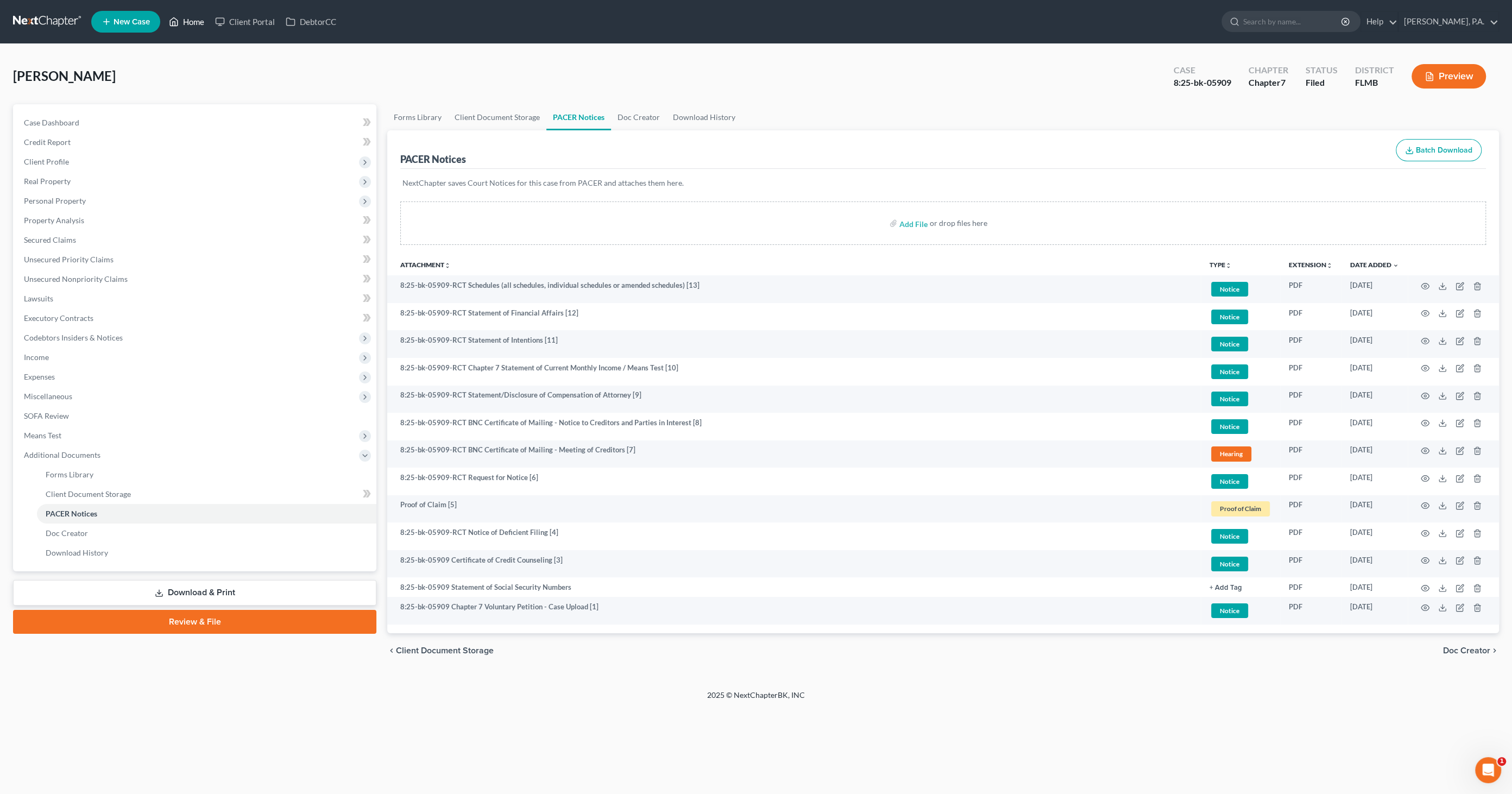
click at [194, 25] on link "Home" at bounding box center [186, 22] width 46 height 20
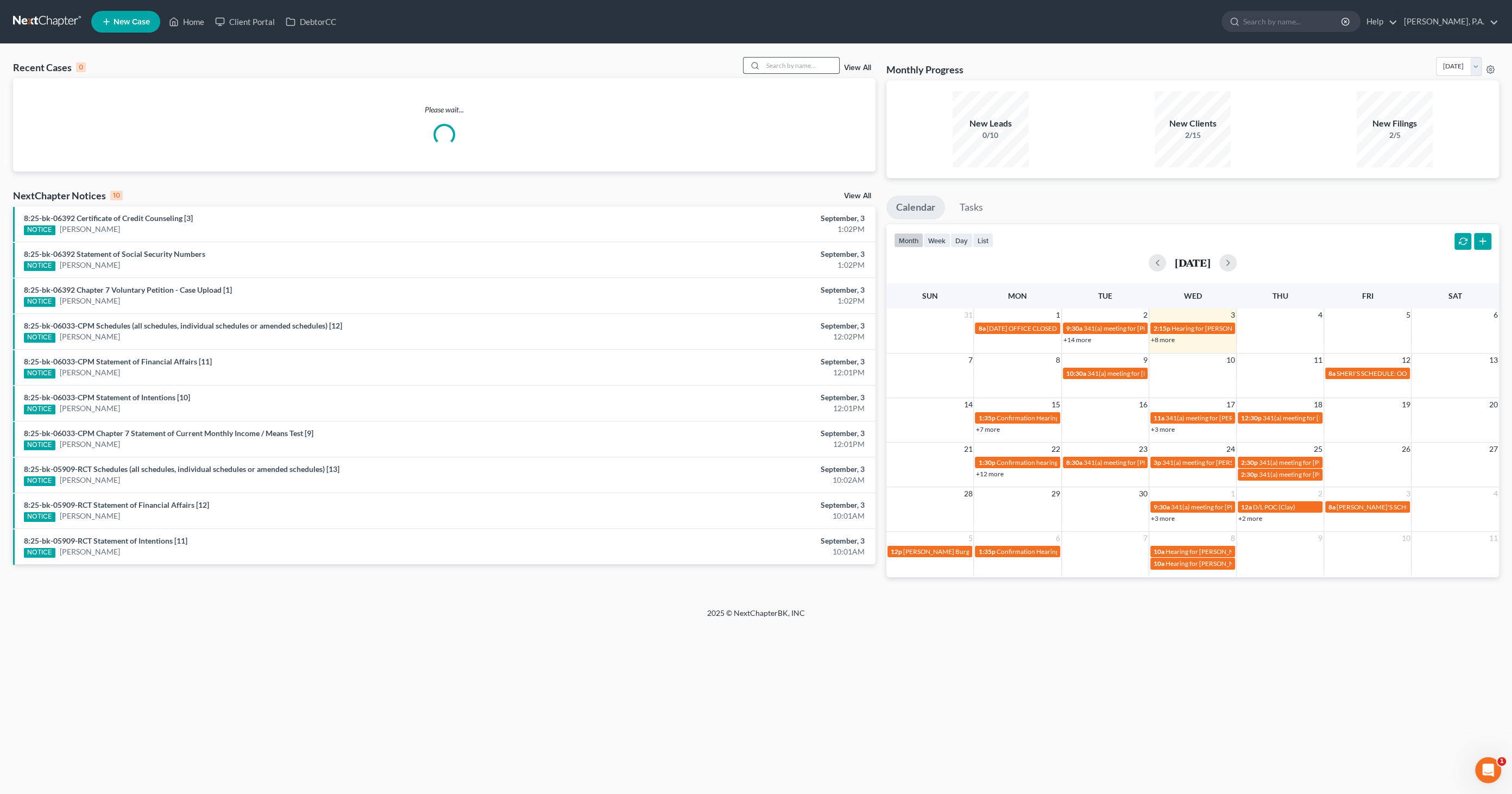
click at [777, 68] on input "search" at bounding box center [801, 65] width 76 height 16
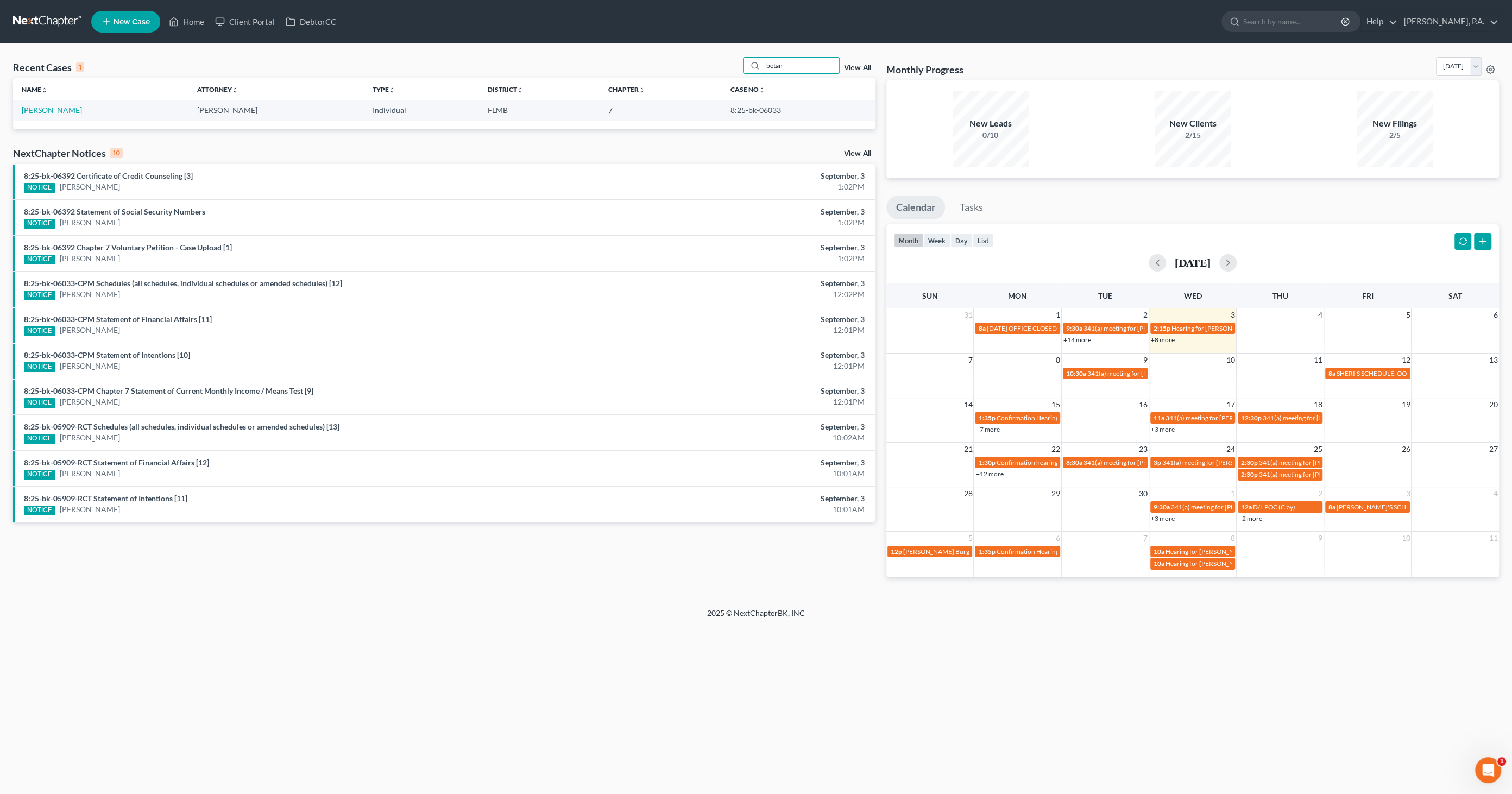
type input "betan"
click at [58, 112] on link "[PERSON_NAME]" at bounding box center [52, 110] width 61 height 9
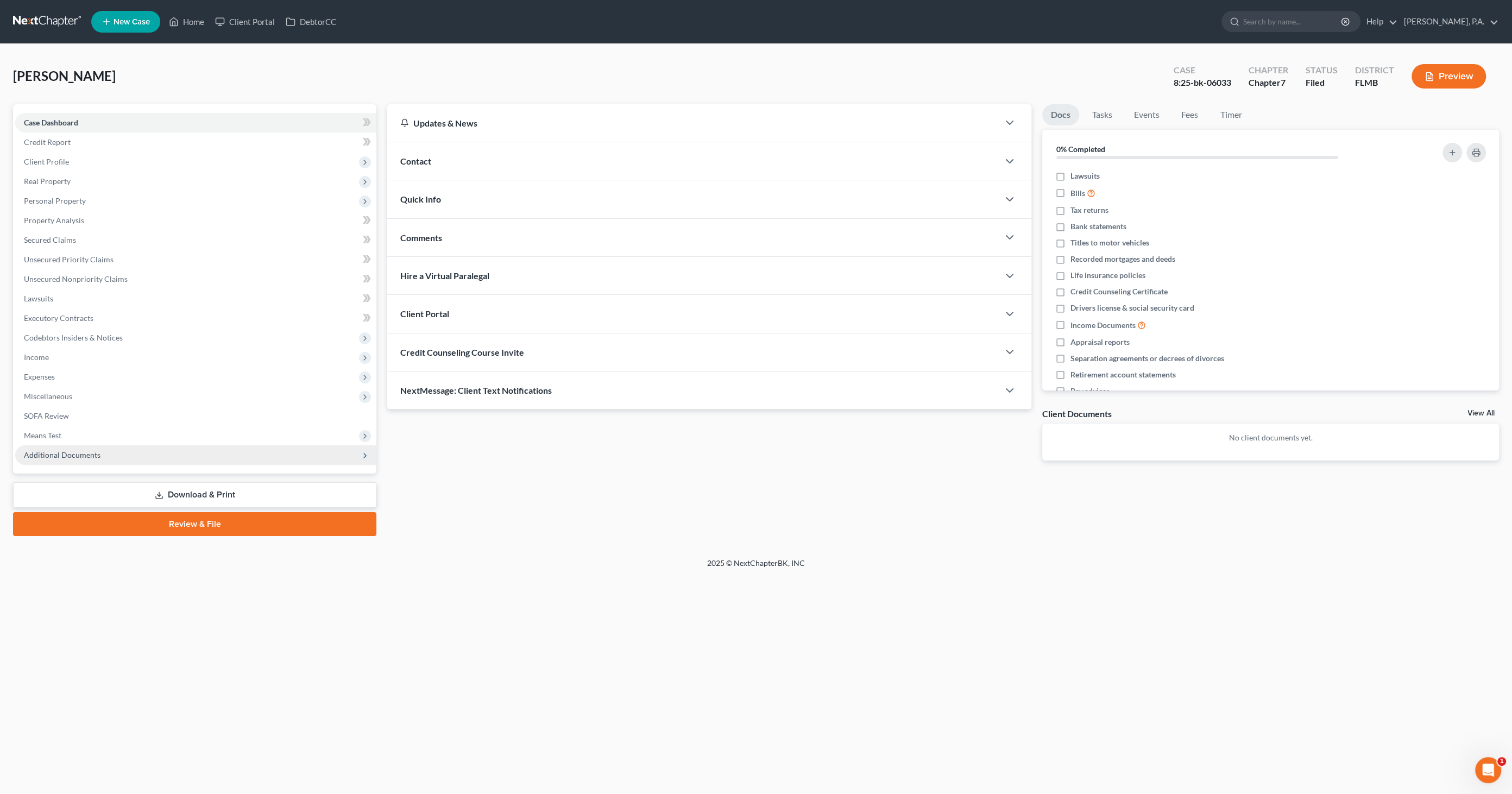
click at [124, 458] on span "Additional Documents" at bounding box center [196, 455] width 361 height 20
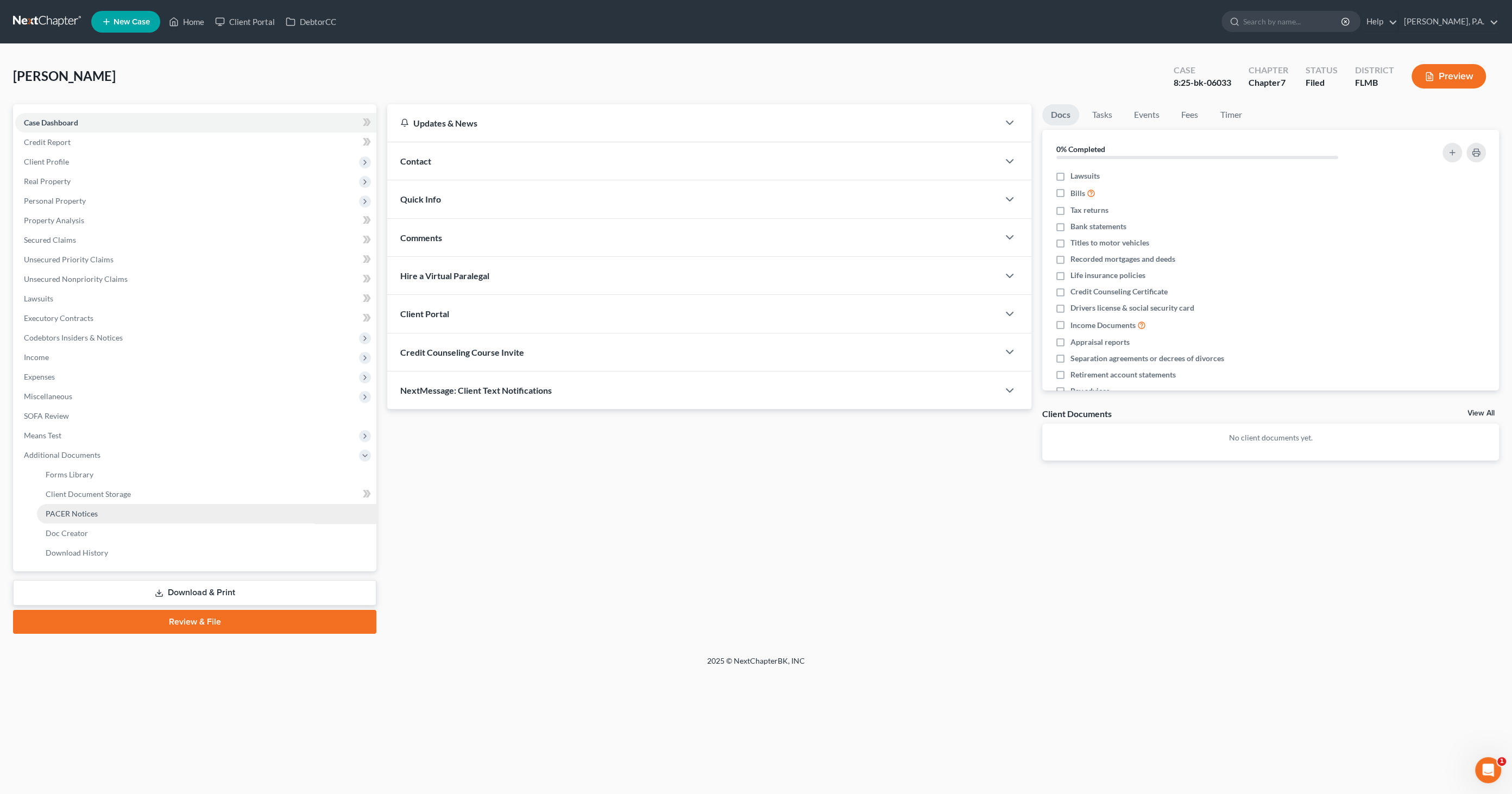
click at [97, 514] on link "PACER Notices" at bounding box center [207, 514] width 340 height 20
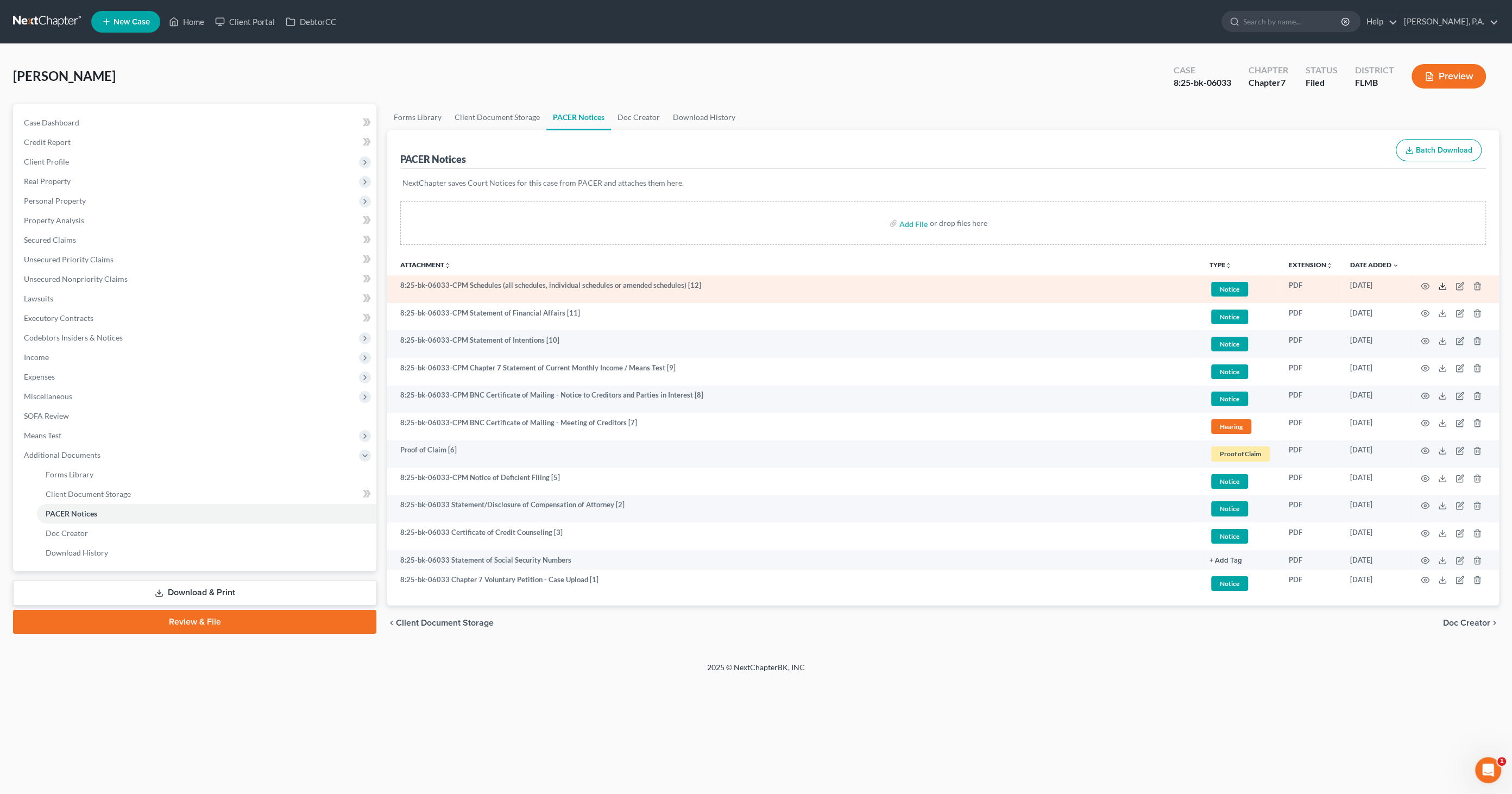
click at [1443, 286] on icon at bounding box center [1442, 286] width 9 height 9
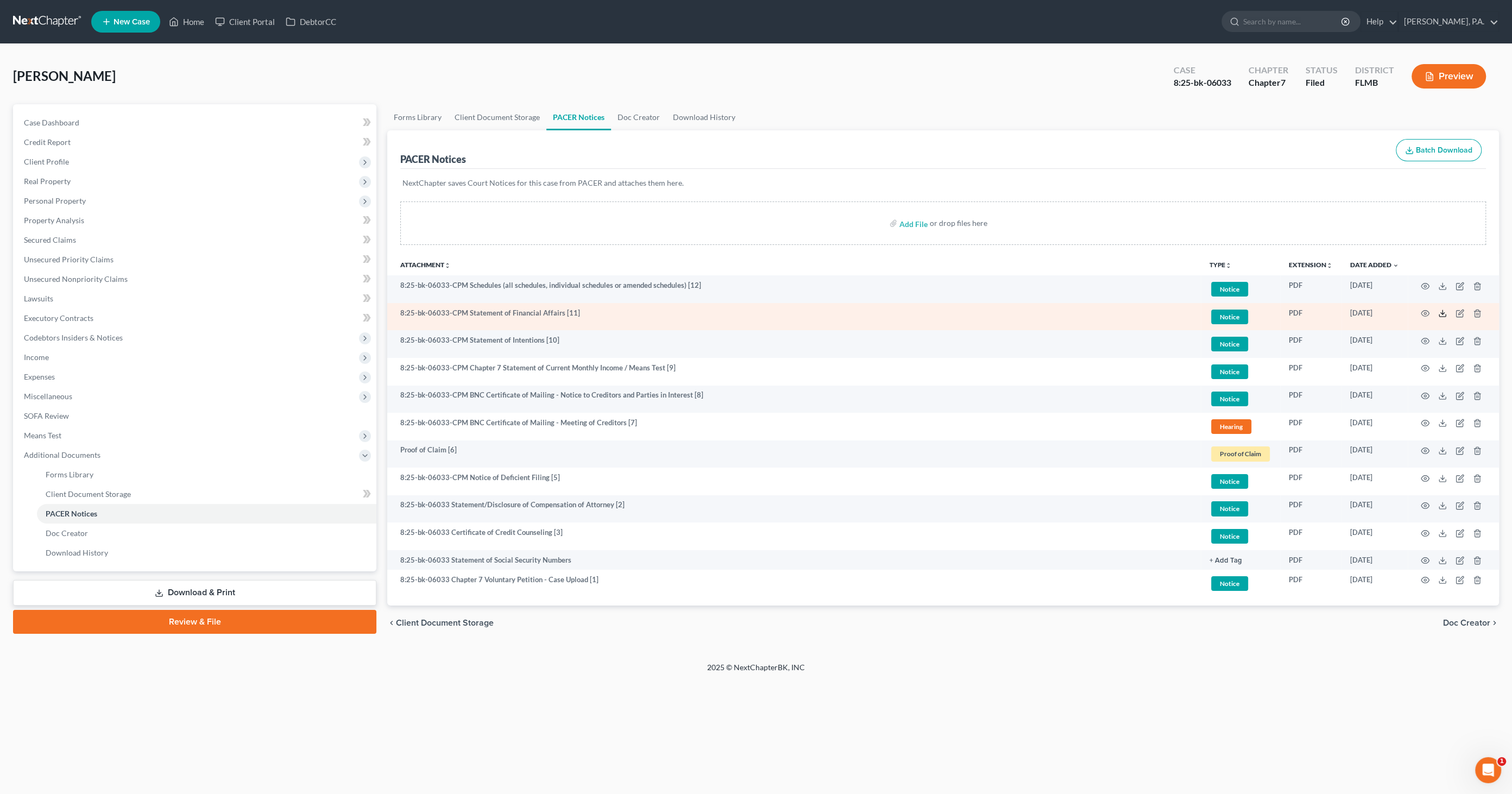
click at [1442, 314] on icon at bounding box center [1442, 313] width 9 height 9
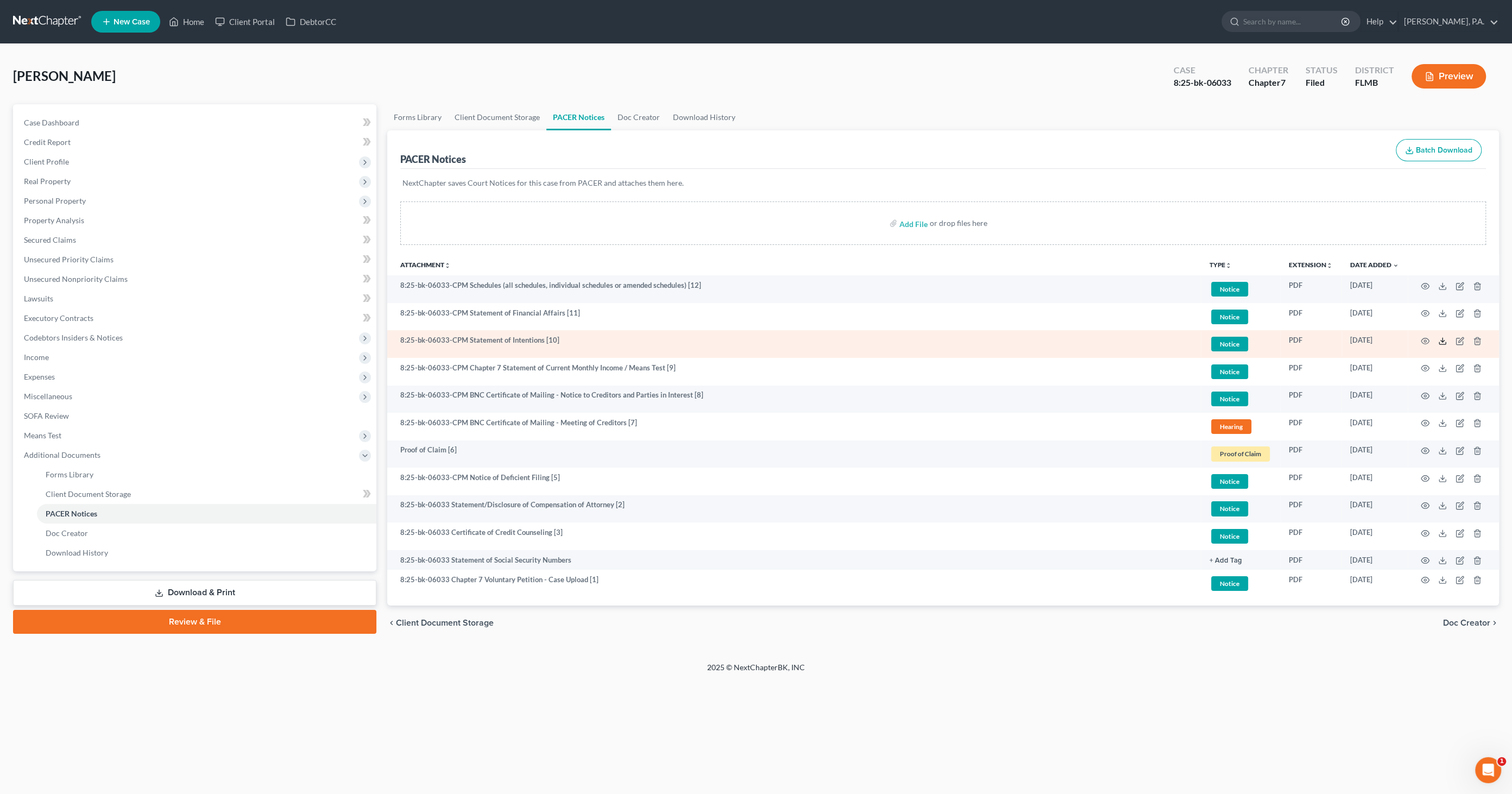
click at [1443, 336] on icon at bounding box center [1442, 341] width 9 height 9
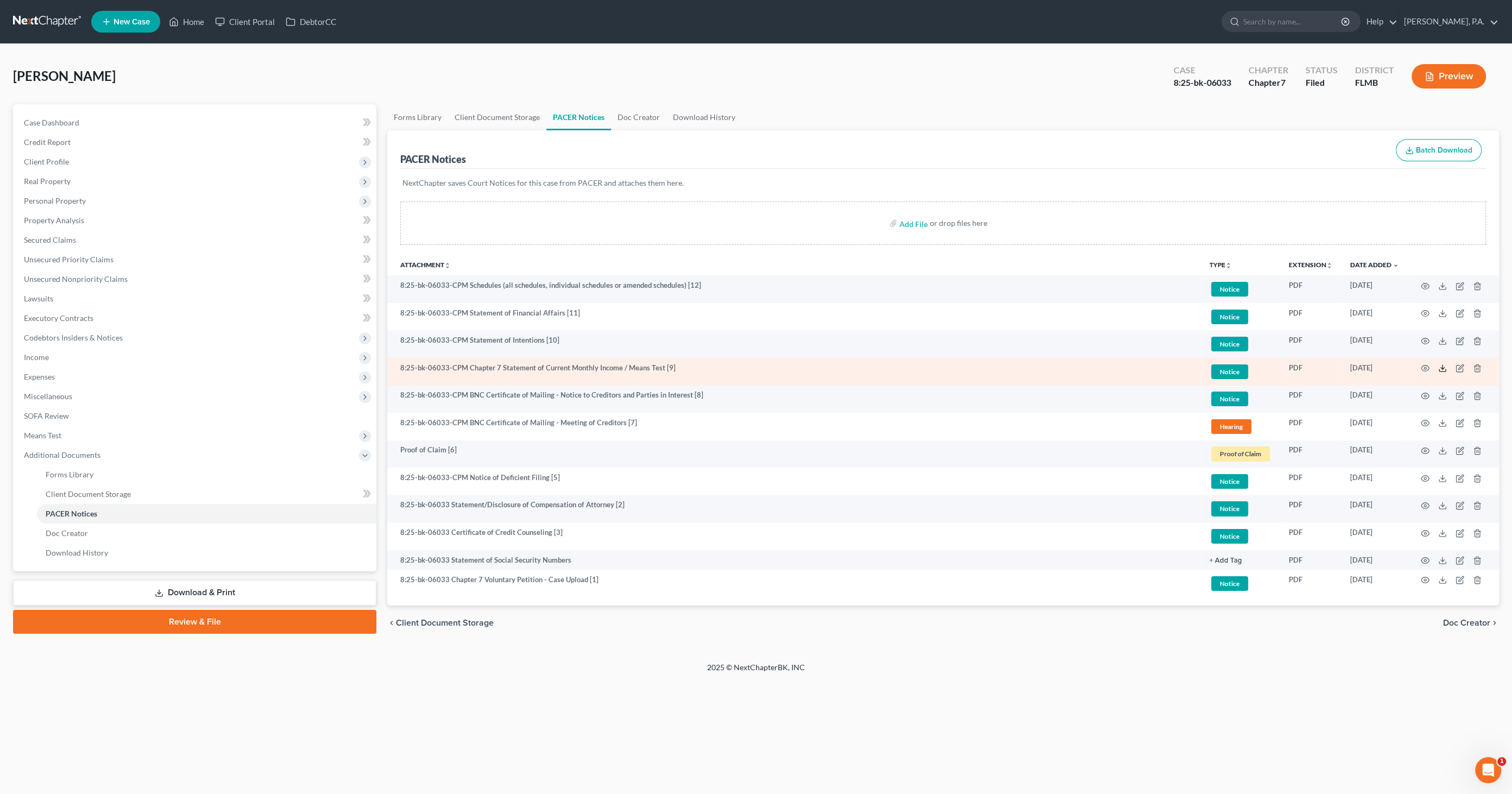
click at [1441, 367] on polyline at bounding box center [1442, 368] width 4 height 2
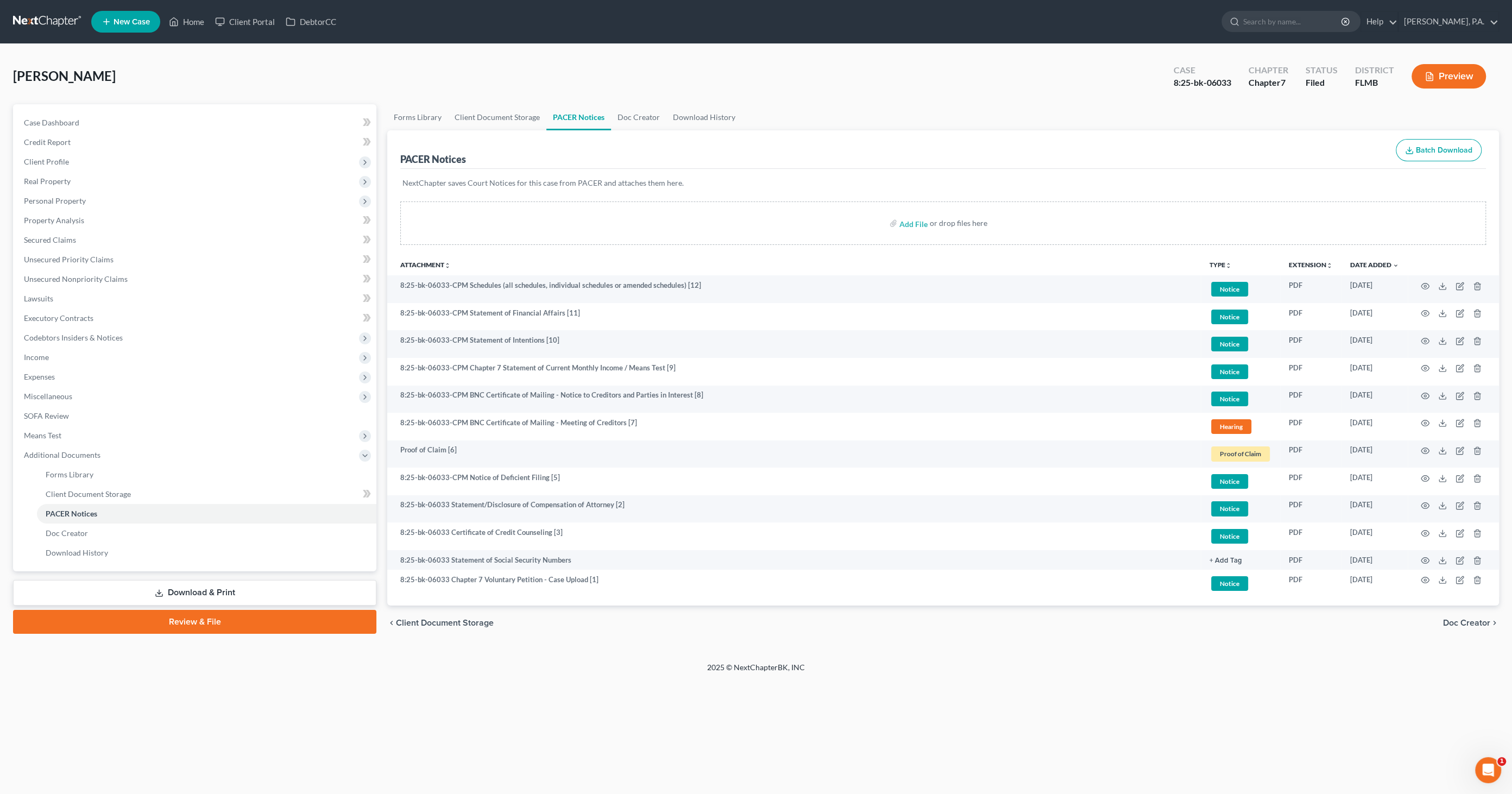
click at [215, 73] on div "[PERSON_NAME] Upgraded Case 8:25-bk-06033 Chapter Chapter 7 Status Filed Distri…" at bounding box center [756, 80] width 1485 height 48
